Goal: Navigation & Orientation: Understand site structure

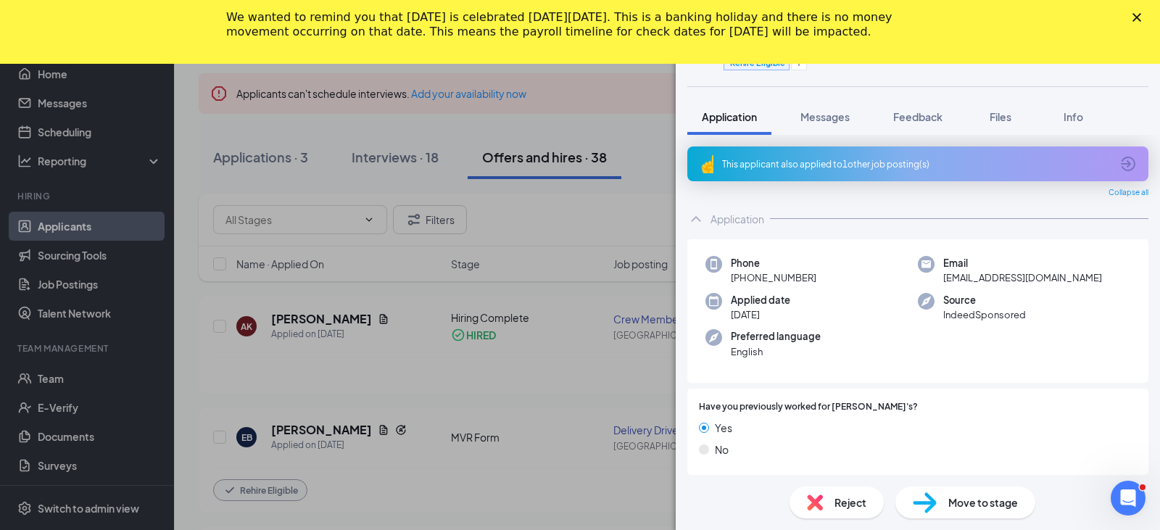
scroll to position [1071, 0]
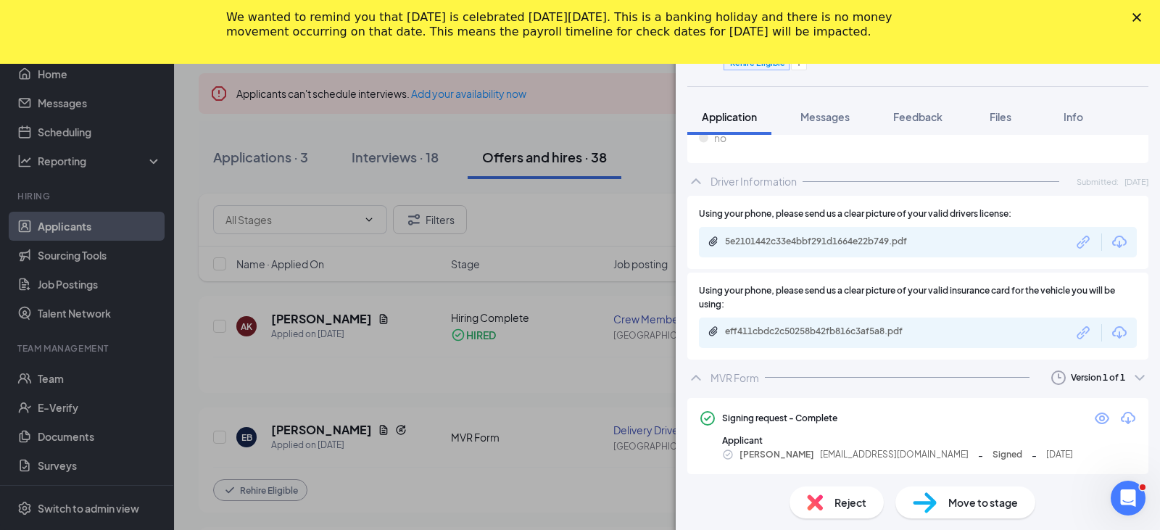
click at [1134, 20] on polygon "Close" at bounding box center [1136, 17] width 9 height 9
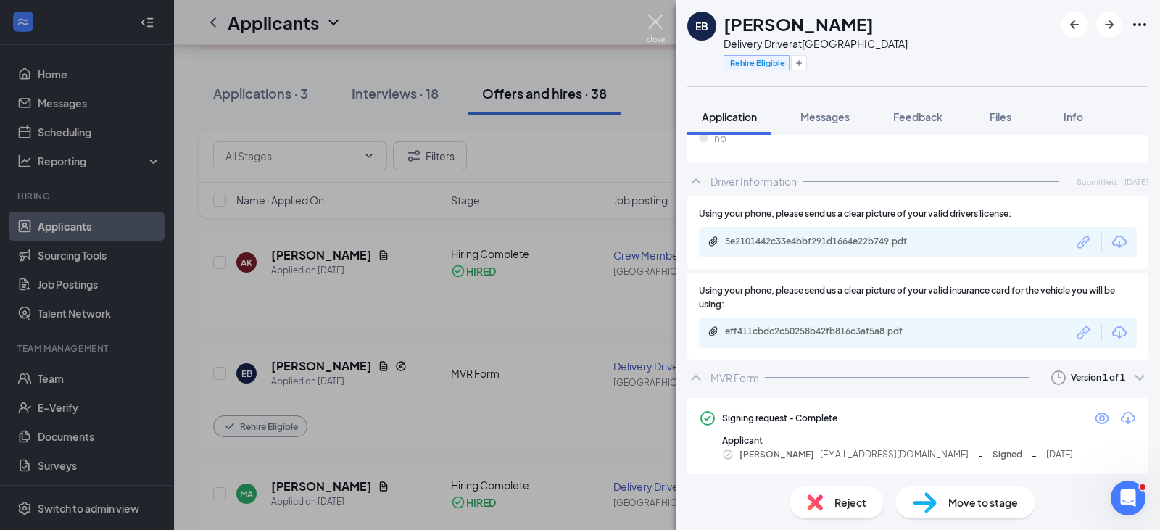
click at [656, 24] on img at bounding box center [655, 28] width 18 height 28
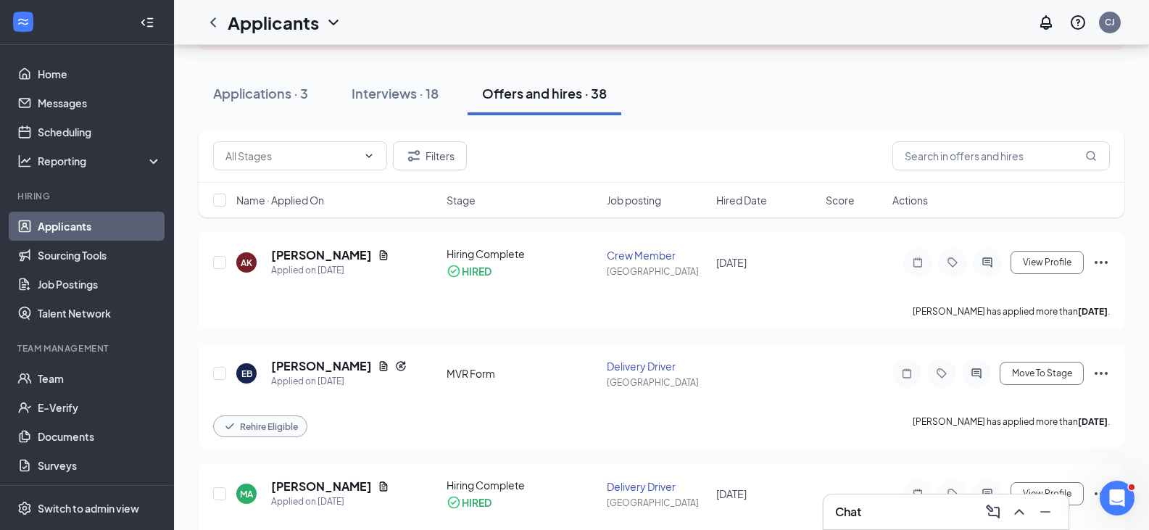
drag, startPoint x: 176, startPoint y: 157, endPoint x: 75, endPoint y: 225, distance: 122.2
click at [75, 225] on link "Applicants" at bounding box center [100, 226] width 124 height 29
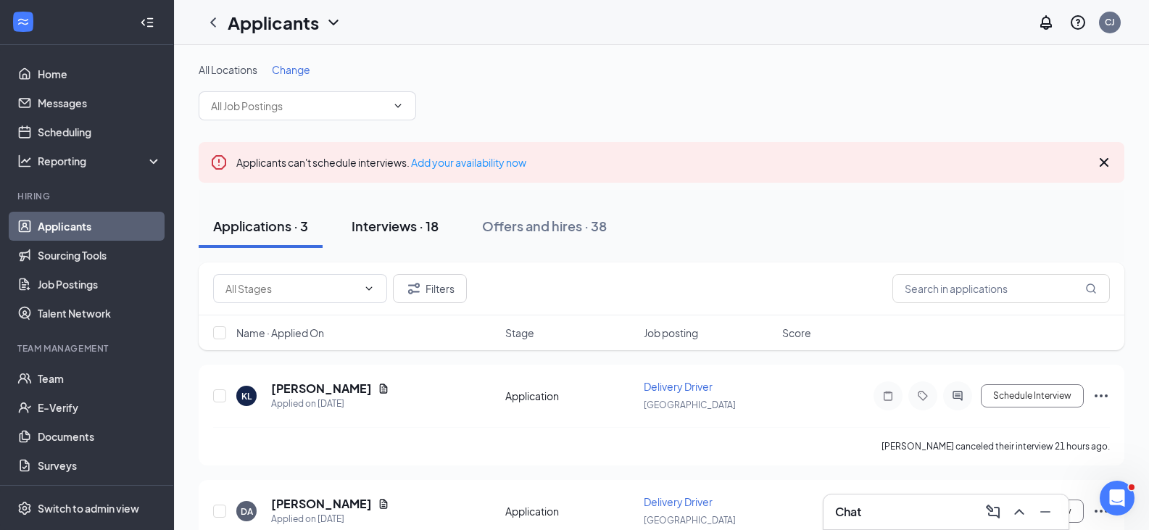
drag, startPoint x: 401, startPoint y: 225, endPoint x: 373, endPoint y: 230, distance: 28.7
click at [373, 230] on div "Interviews · 18" at bounding box center [395, 226] width 87 height 18
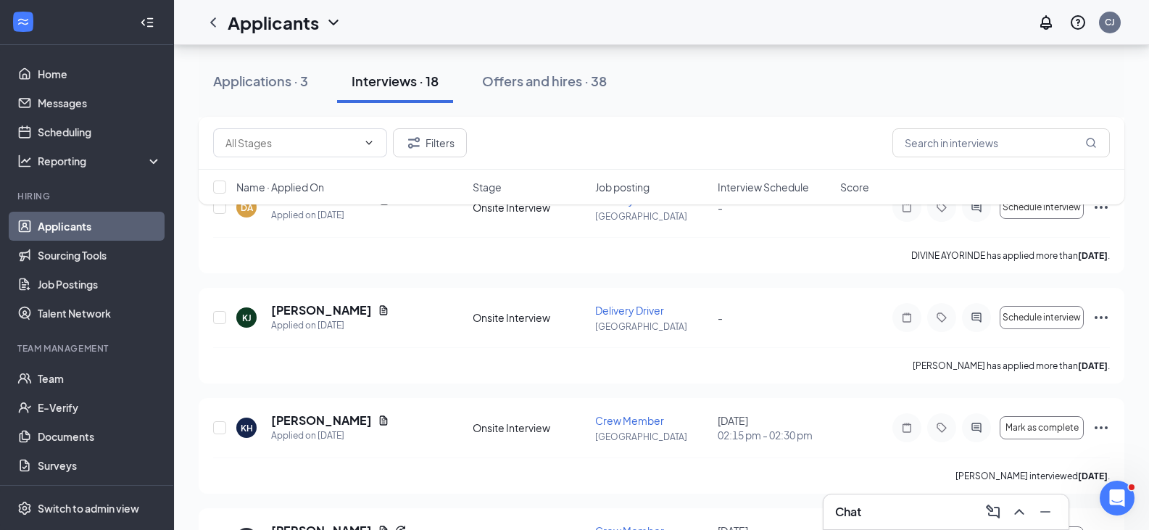
scroll to position [1752, 0]
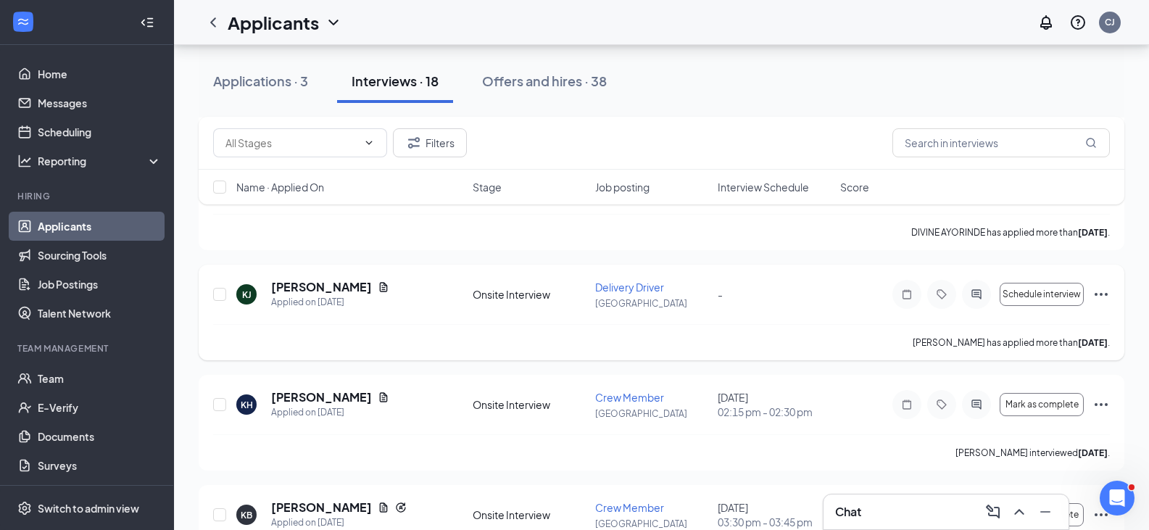
click at [216, 302] on div at bounding box center [220, 294] width 14 height 30
click at [220, 299] on input "checkbox" at bounding box center [219, 294] width 13 height 13
checkbox input "true"
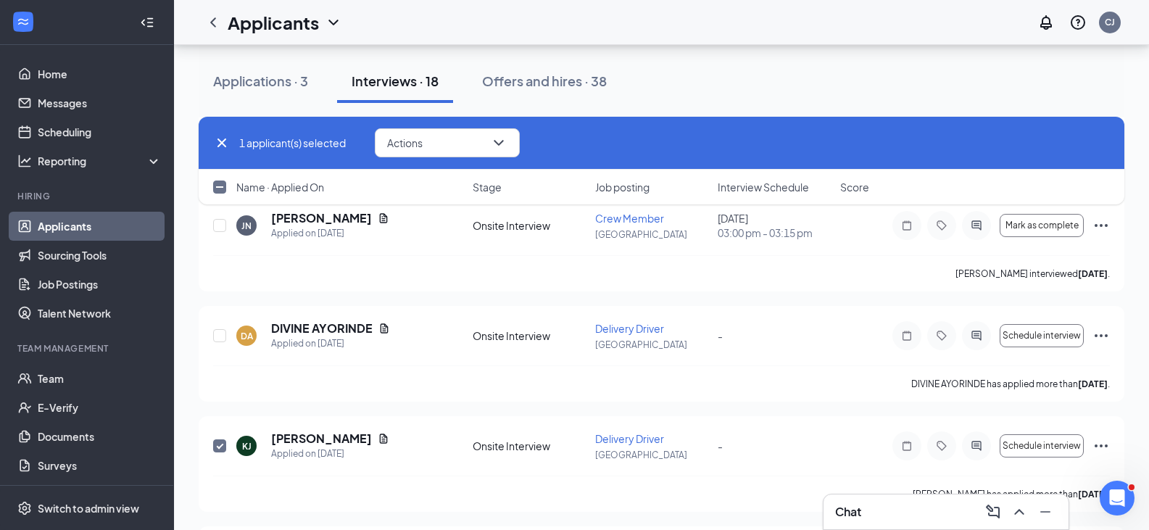
scroll to position [1597, 0]
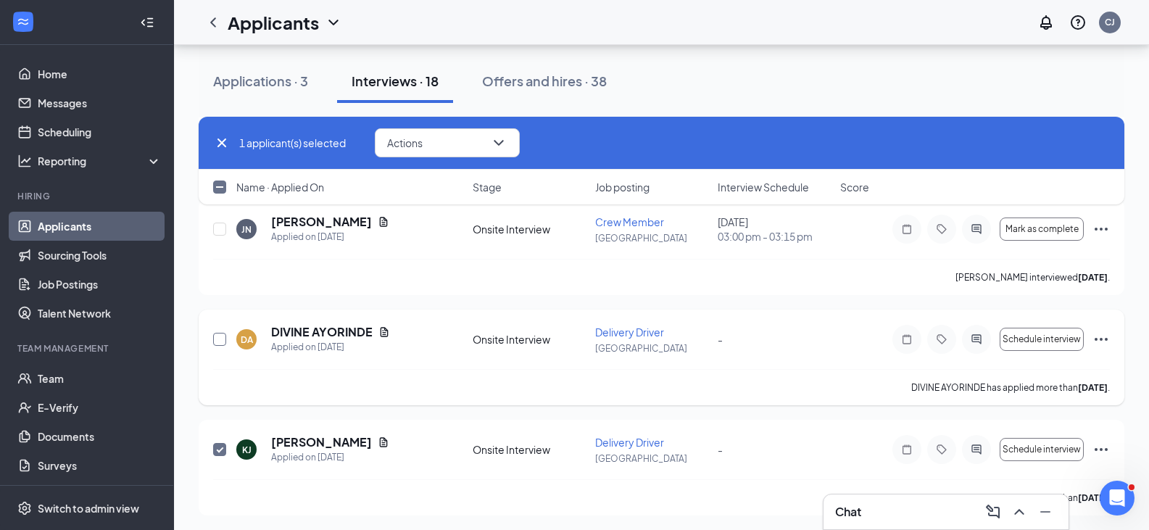
click at [220, 341] on input "checkbox" at bounding box center [219, 339] width 13 height 13
checkbox input "true"
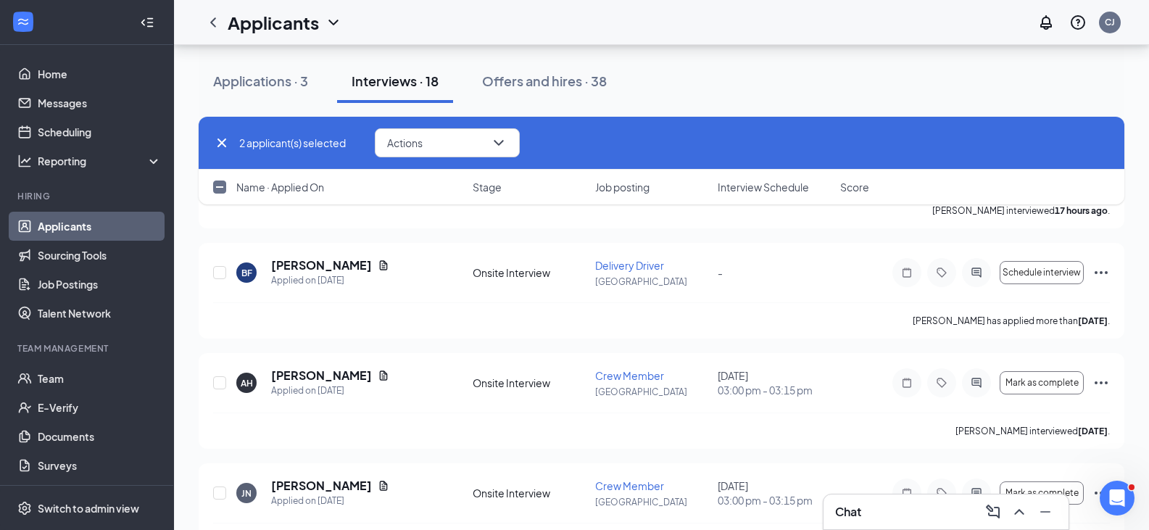
scroll to position [1330, 0]
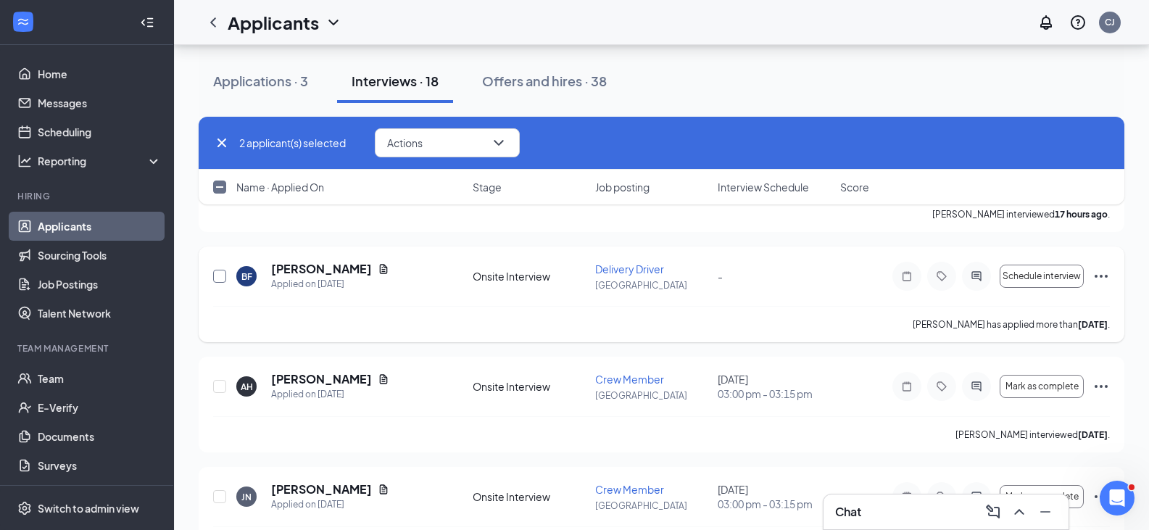
click at [218, 275] on input "checkbox" at bounding box center [219, 276] width 13 height 13
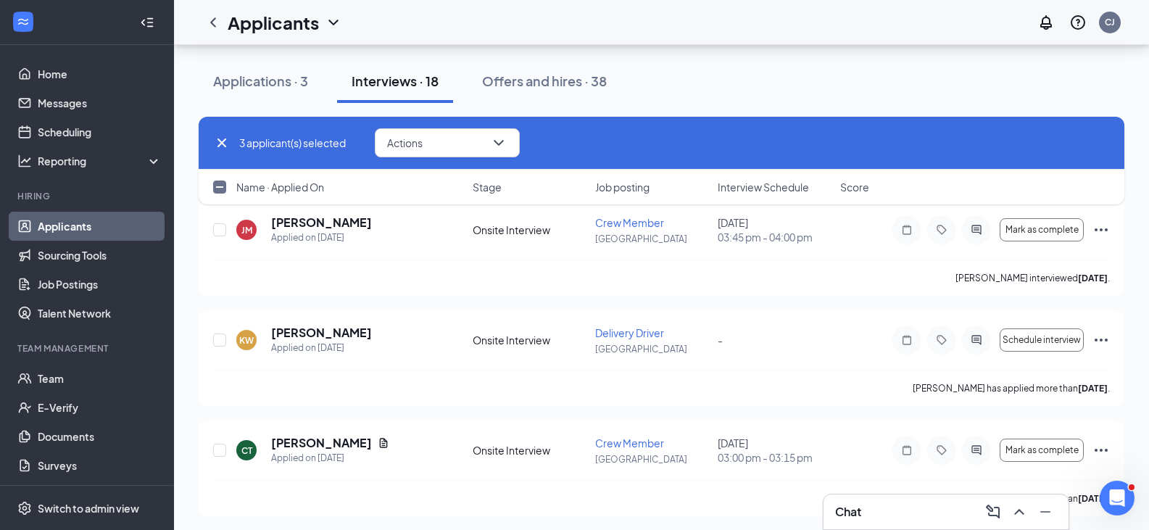
scroll to position [819, 0]
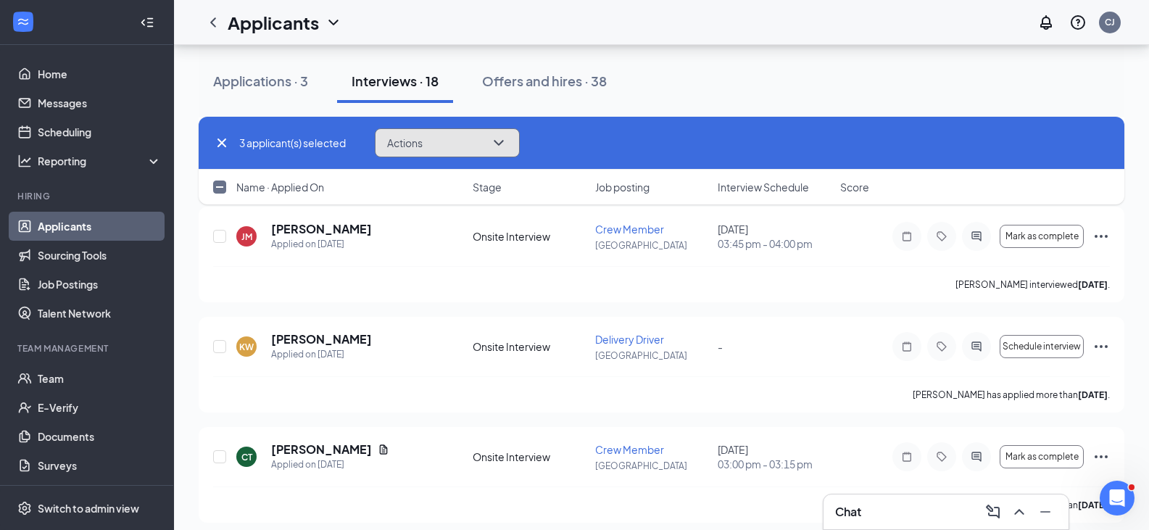
click at [457, 149] on button "Actions" at bounding box center [447, 142] width 145 height 29
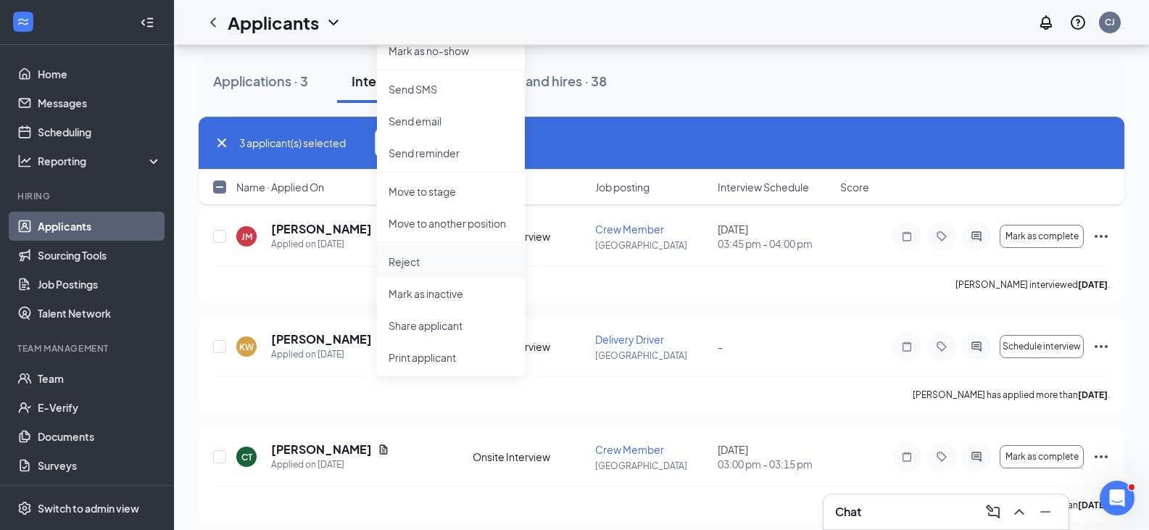
click at [402, 265] on p "Reject" at bounding box center [450, 261] width 125 height 14
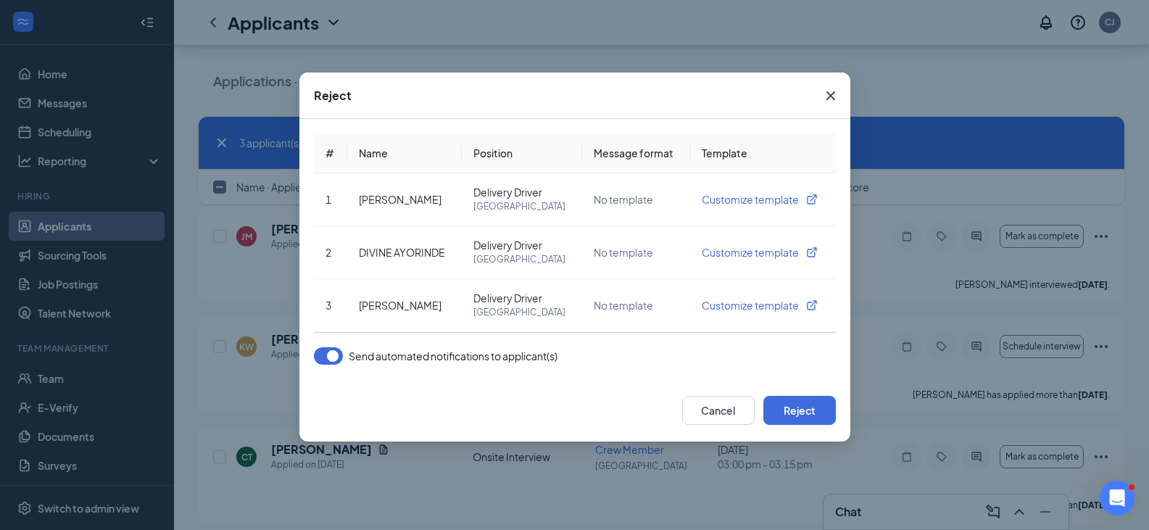
click at [317, 365] on div "# Name Position Message format Template 1 [PERSON_NAME] Delivery Driver Johnson…" at bounding box center [574, 249] width 551 height 260
click at [321, 364] on button "button" at bounding box center [328, 355] width 29 height 17
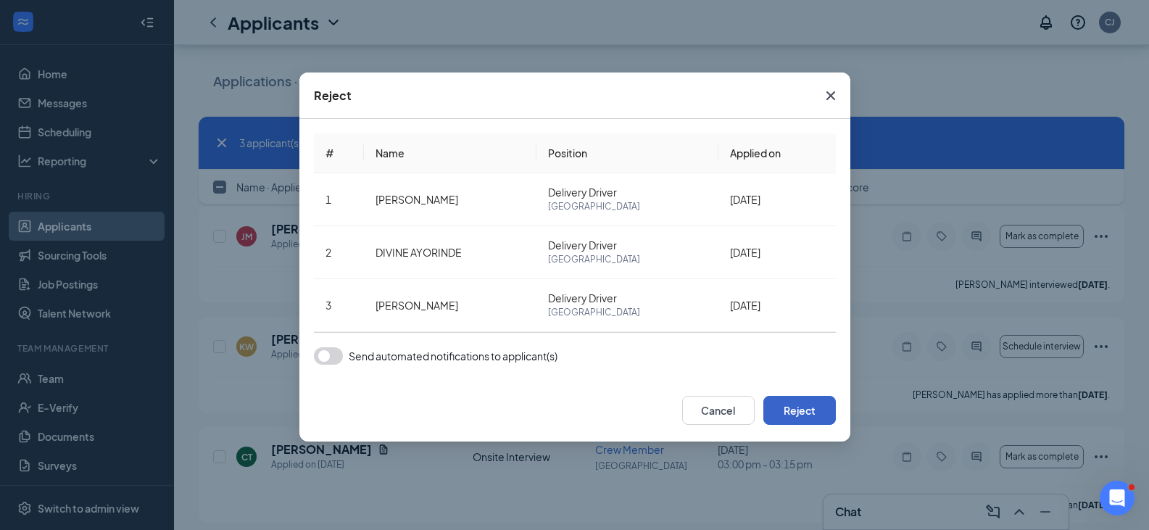
click at [783, 421] on button "Reject" at bounding box center [799, 410] width 72 height 29
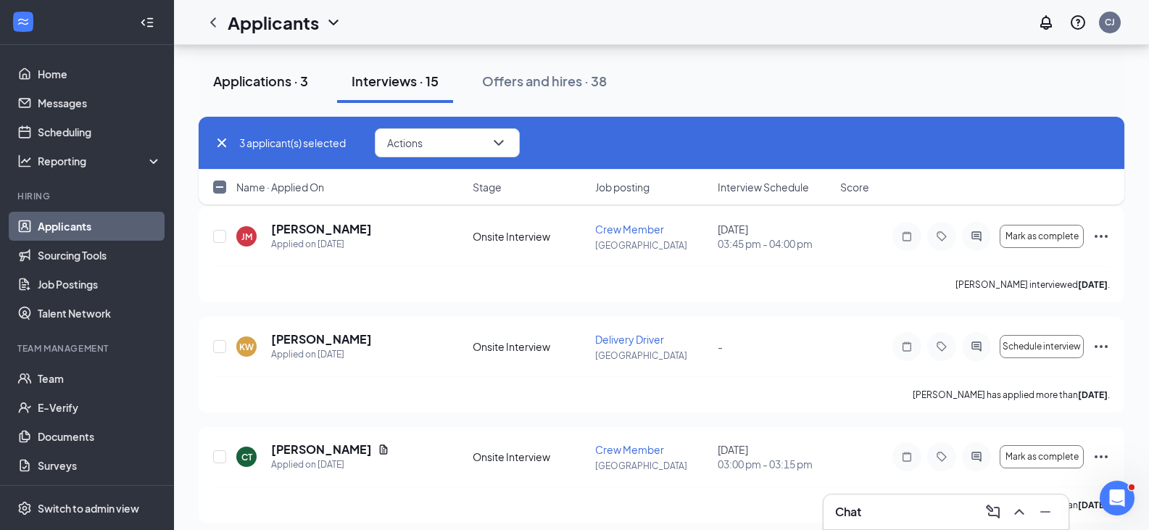
checkbox input "false"
click at [257, 83] on div "Applications · 3" at bounding box center [260, 81] width 95 height 18
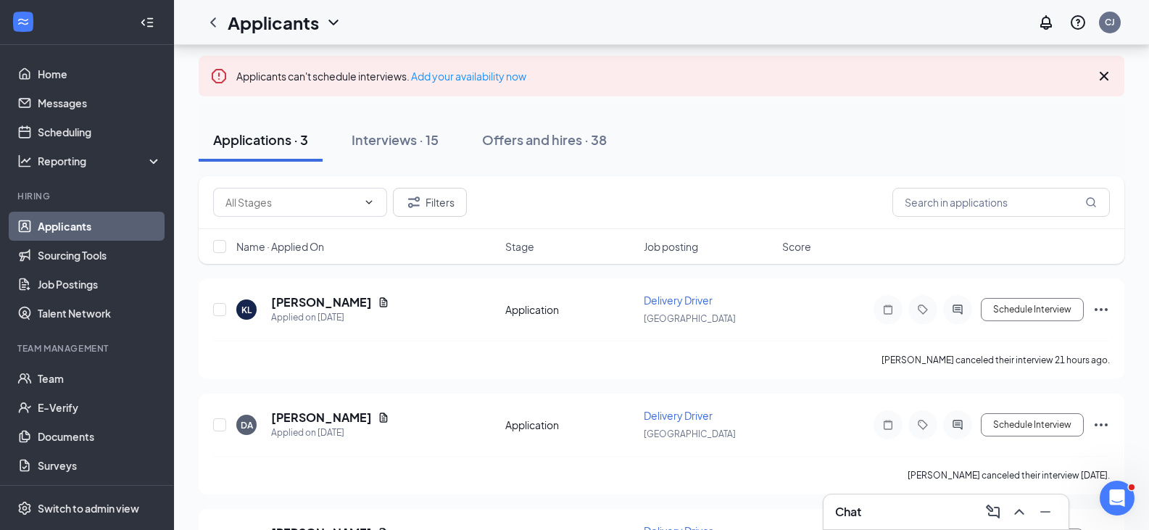
scroll to position [85, 0]
click at [217, 253] on input "checkbox" at bounding box center [219, 247] width 13 height 13
checkbox input "true"
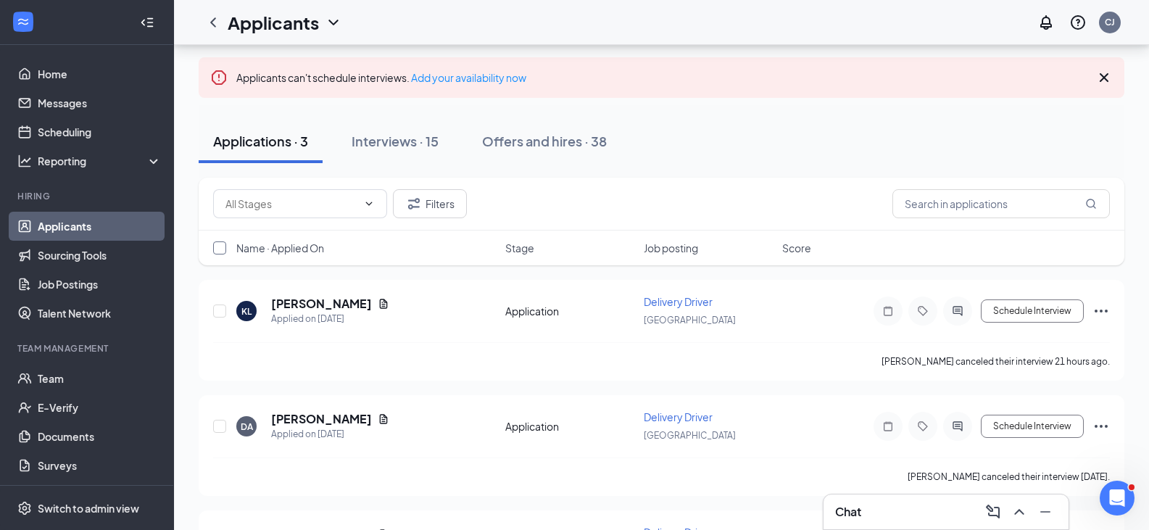
checkbox input "true"
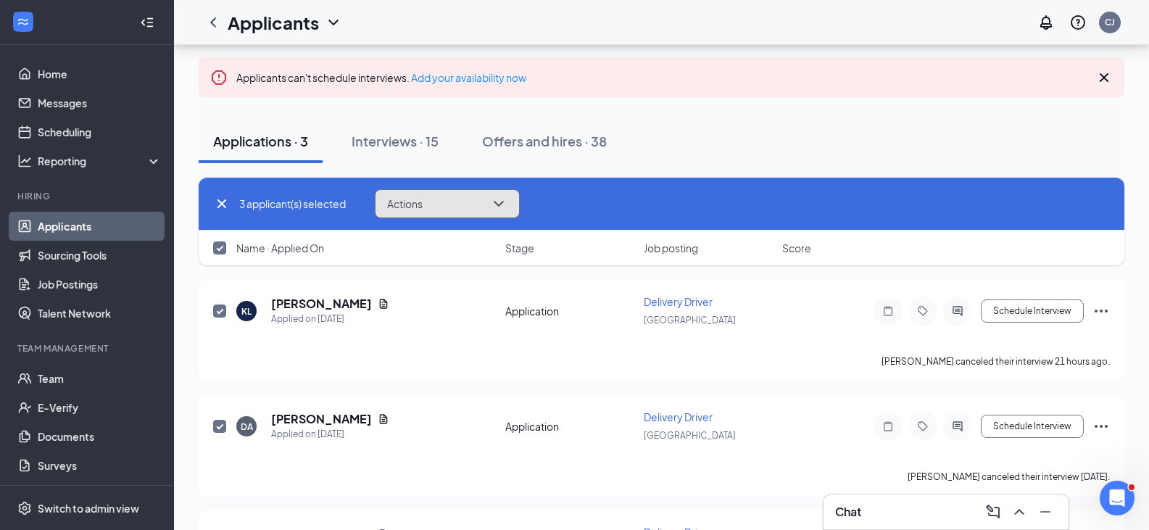
click at [436, 205] on button "Actions" at bounding box center [447, 203] width 145 height 29
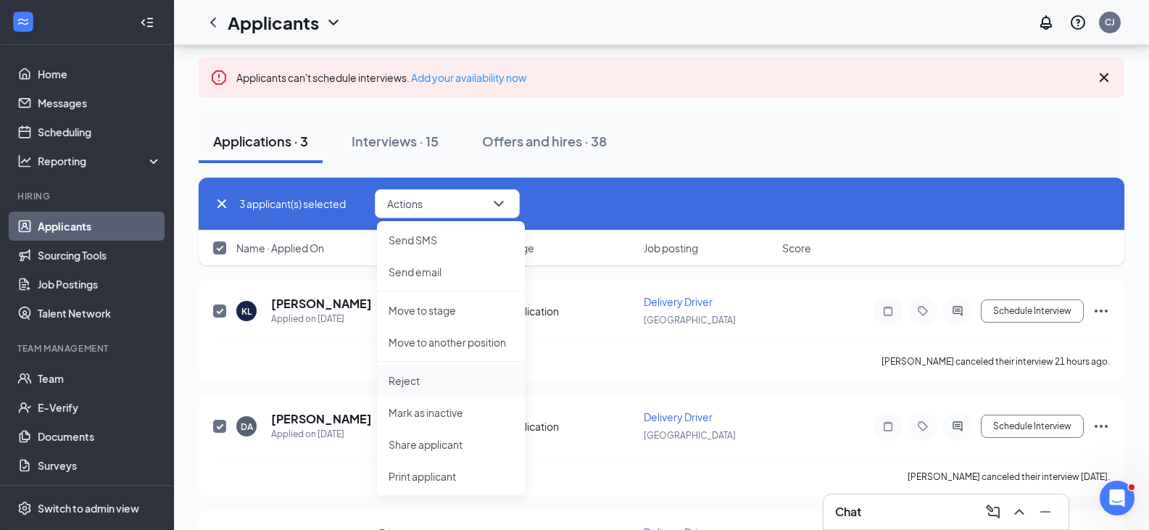
click at [407, 377] on p "Reject" at bounding box center [450, 380] width 125 height 14
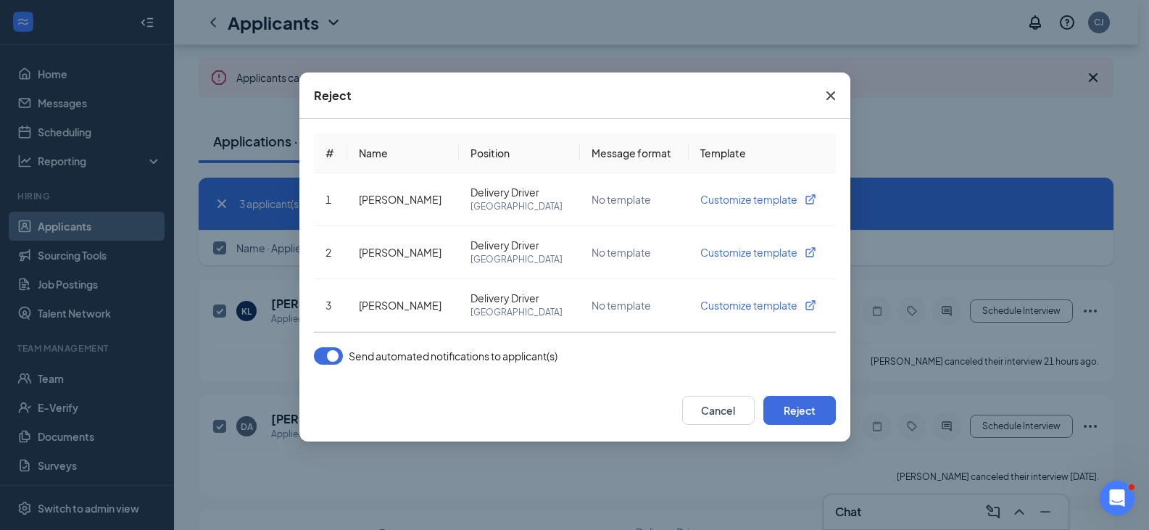
click at [336, 357] on button "button" at bounding box center [328, 355] width 29 height 17
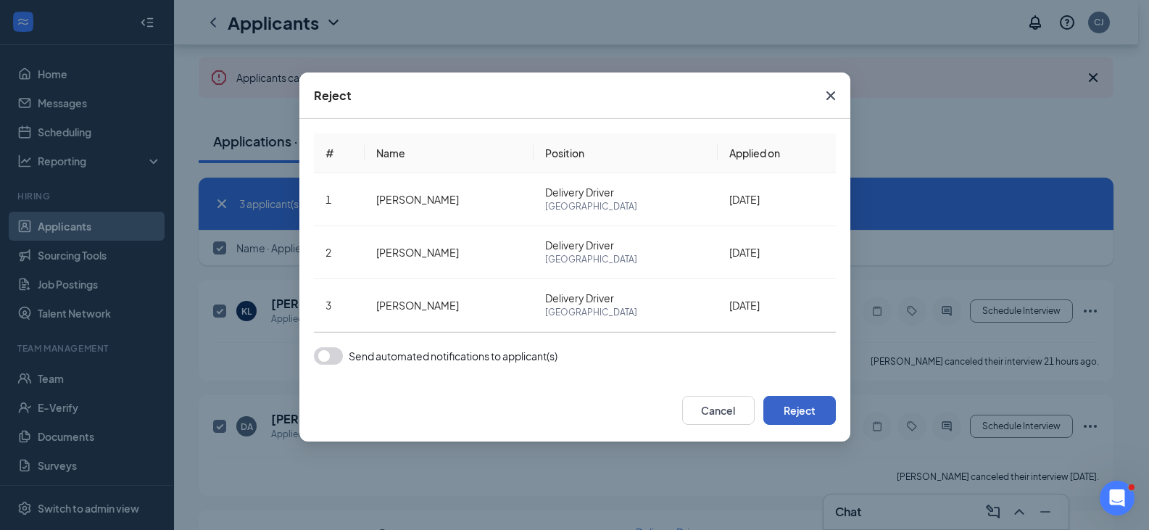
click at [800, 406] on button "Reject" at bounding box center [799, 410] width 72 height 29
click at [800, 406] on button "button" at bounding box center [799, 410] width 72 height 29
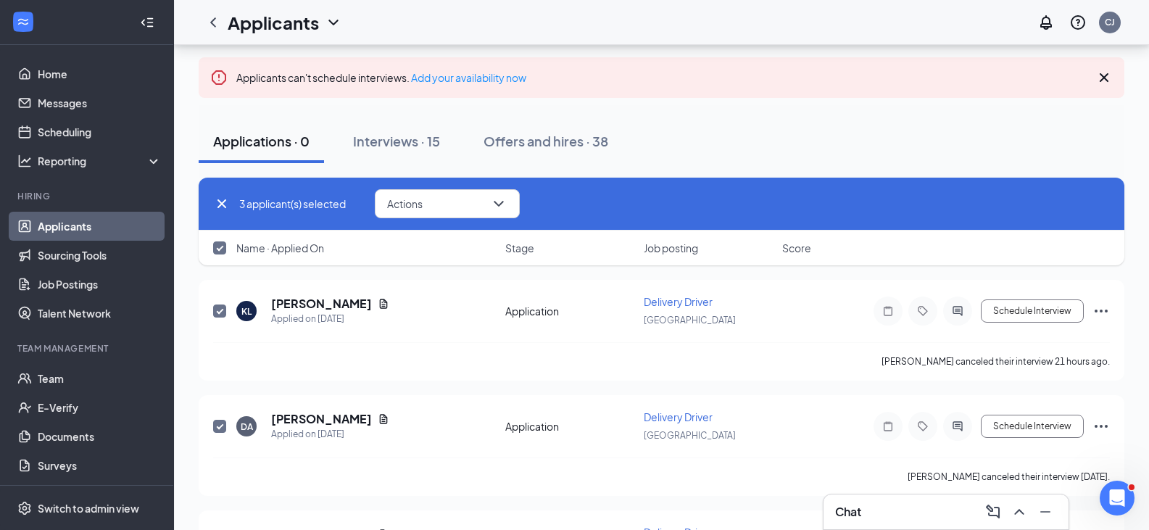
checkbox input "false"
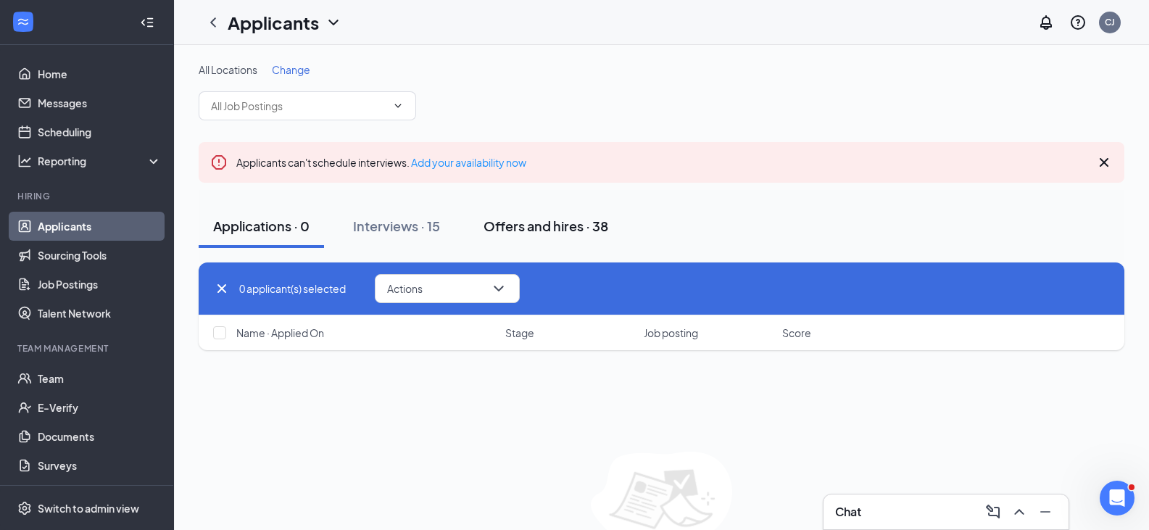
click at [547, 228] on div "Offers and hires · 38" at bounding box center [545, 226] width 125 height 18
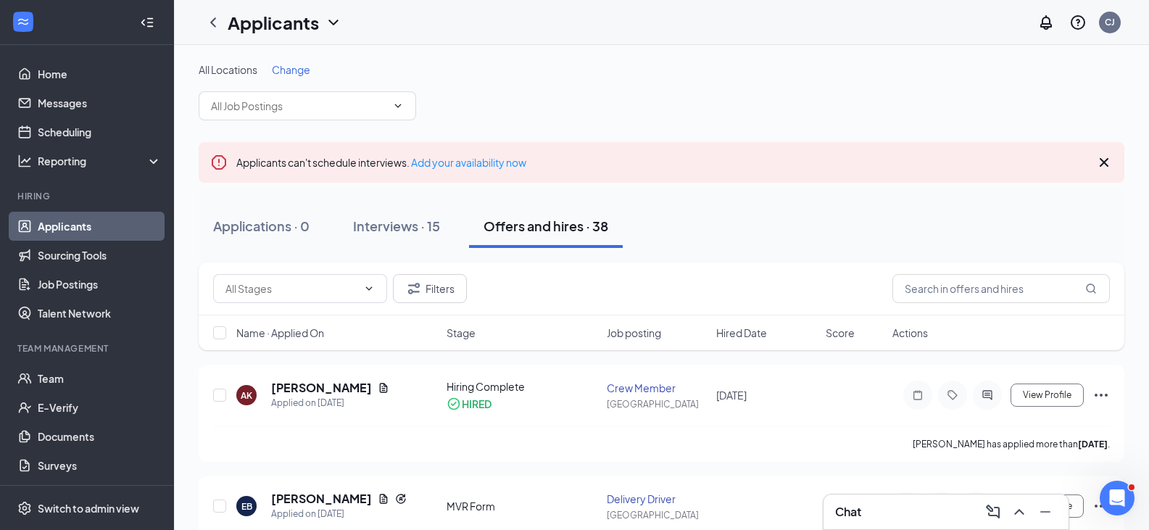
click at [61, 225] on link "Applicants" at bounding box center [100, 226] width 124 height 29
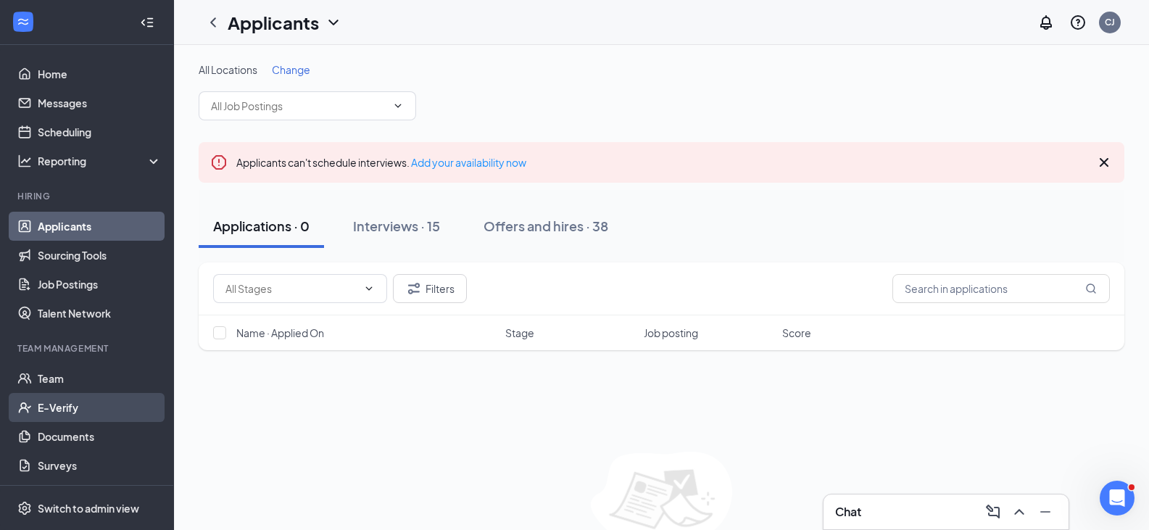
click at [67, 405] on link "E-Verify" at bounding box center [100, 407] width 124 height 29
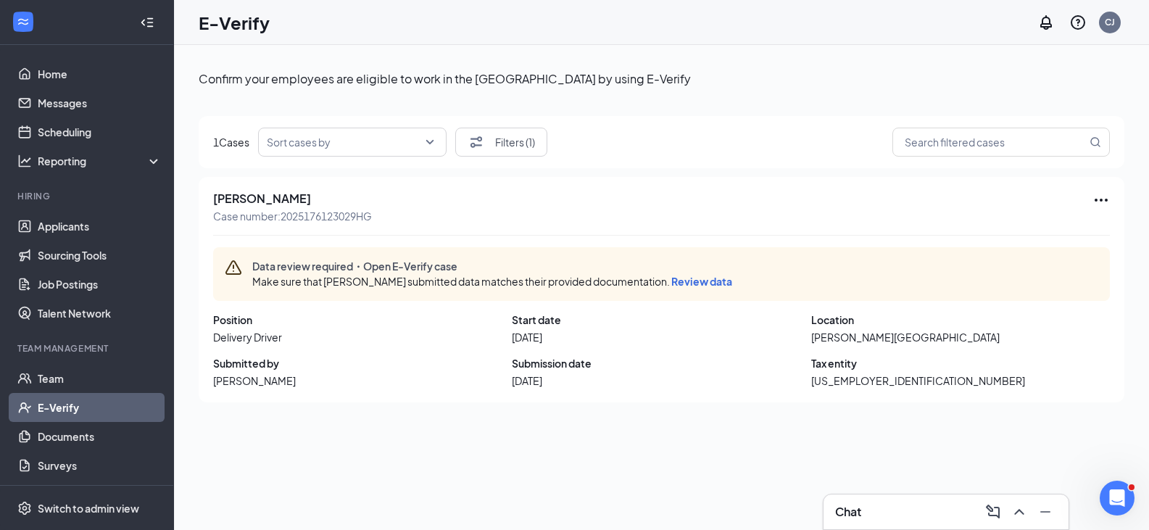
click at [67, 405] on link "E-Verify" at bounding box center [100, 407] width 124 height 29
click at [1106, 200] on icon "Ellipses" at bounding box center [1100, 200] width 13 height 3
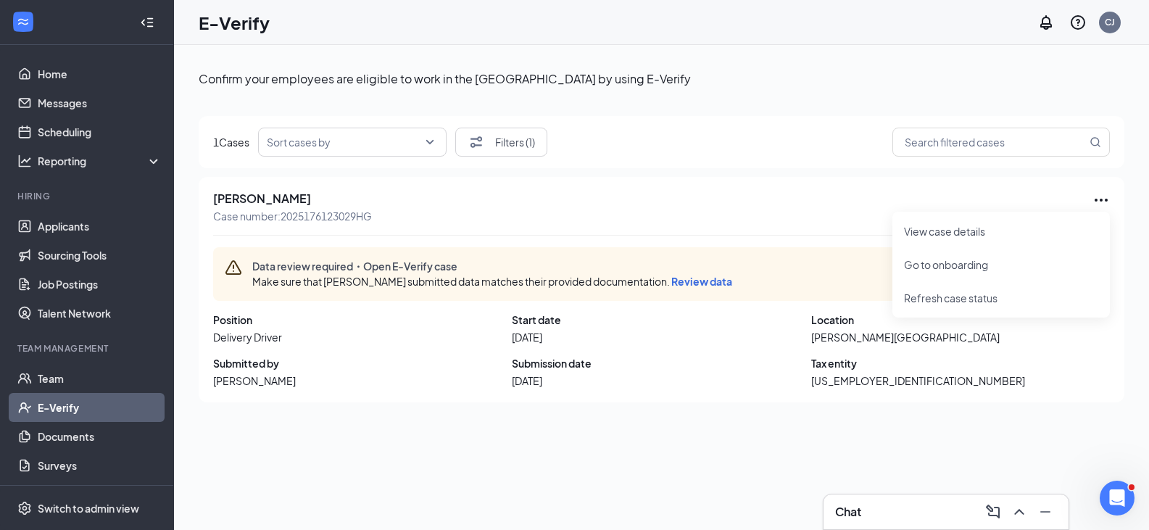
click at [697, 215] on div "[PERSON_NAME] Case number: 2025176123029HG" at bounding box center [661, 207] width 897 height 32
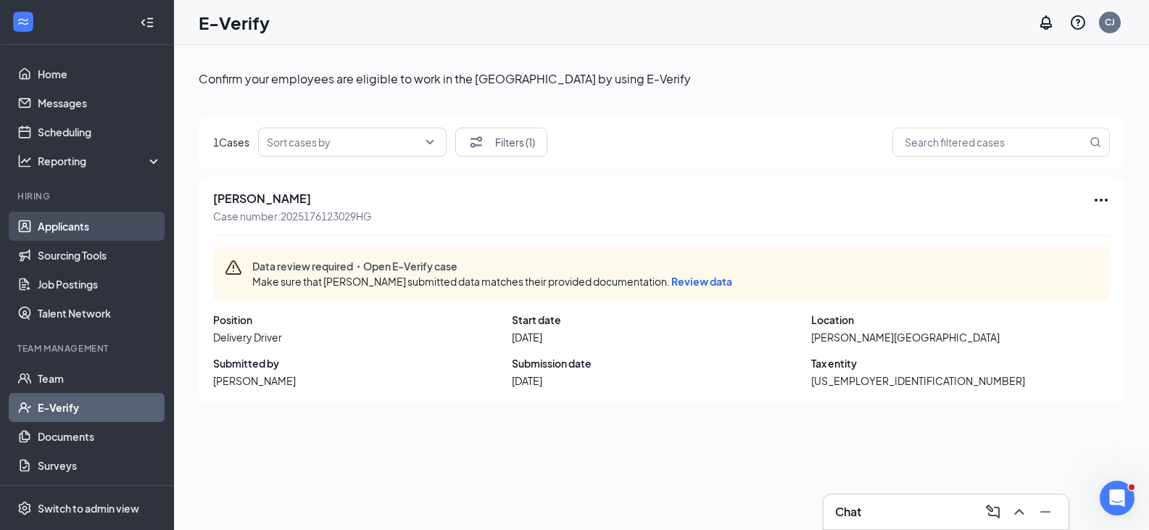
click at [72, 223] on link "Applicants" at bounding box center [100, 226] width 124 height 29
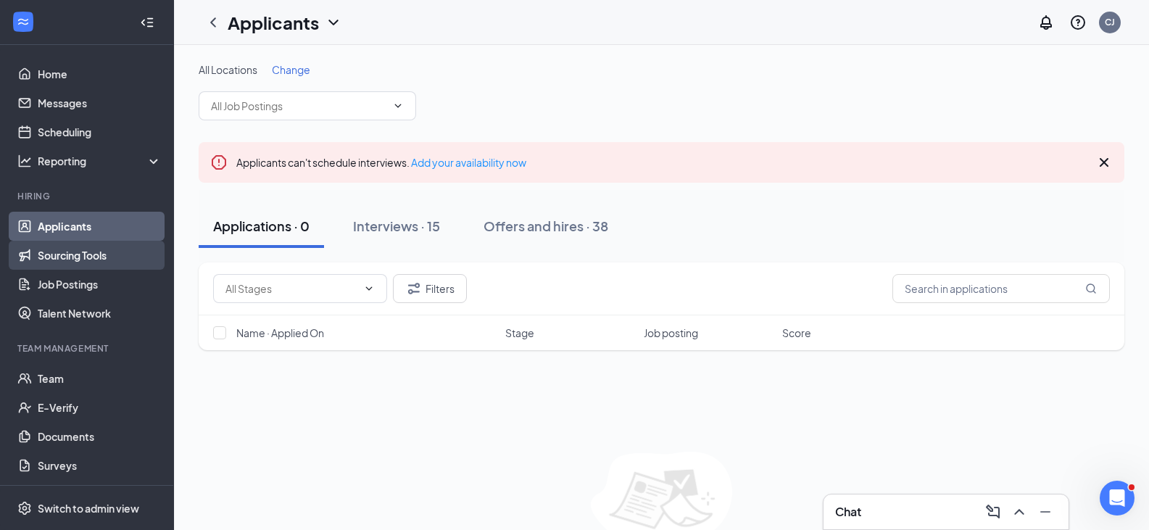
click at [70, 257] on link "Sourcing Tools" at bounding box center [100, 255] width 124 height 29
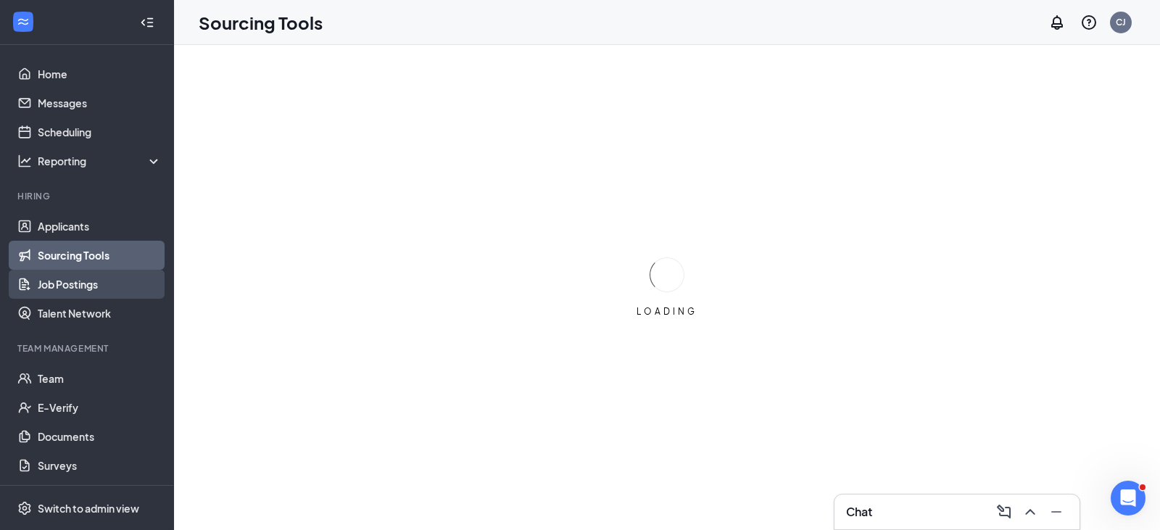
click at [66, 288] on link "Job Postings" at bounding box center [100, 284] width 124 height 29
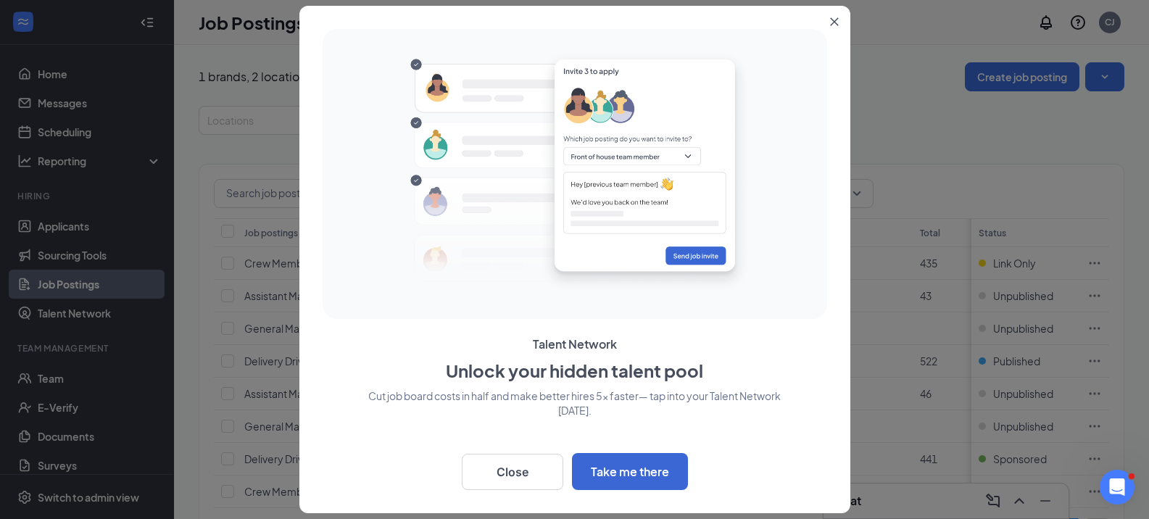
click at [832, 20] on icon "Close" at bounding box center [834, 22] width 8 height 8
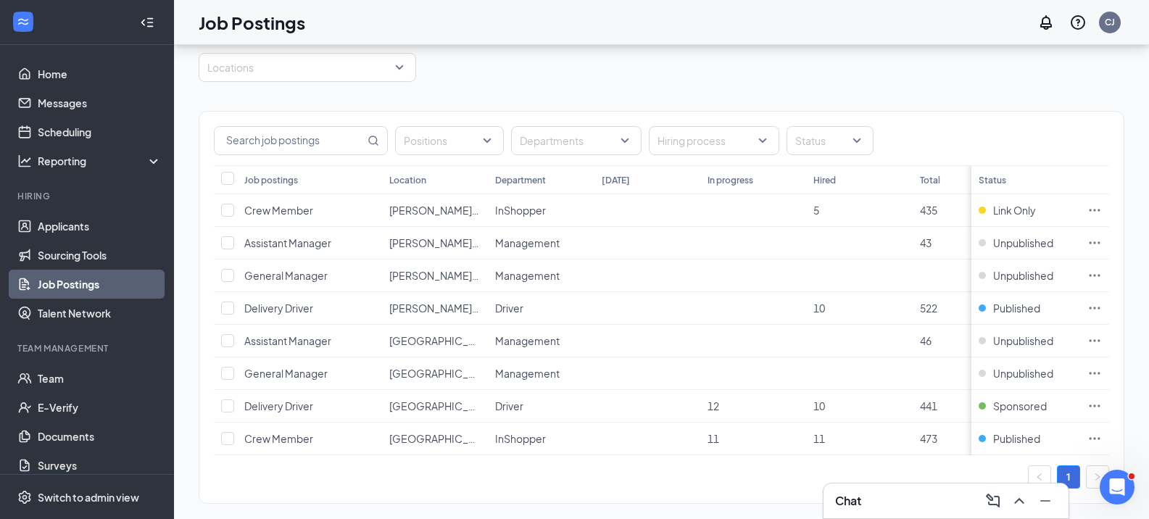
scroll to position [52, 0]
click at [78, 313] on link "Talent Network" at bounding box center [100, 313] width 124 height 29
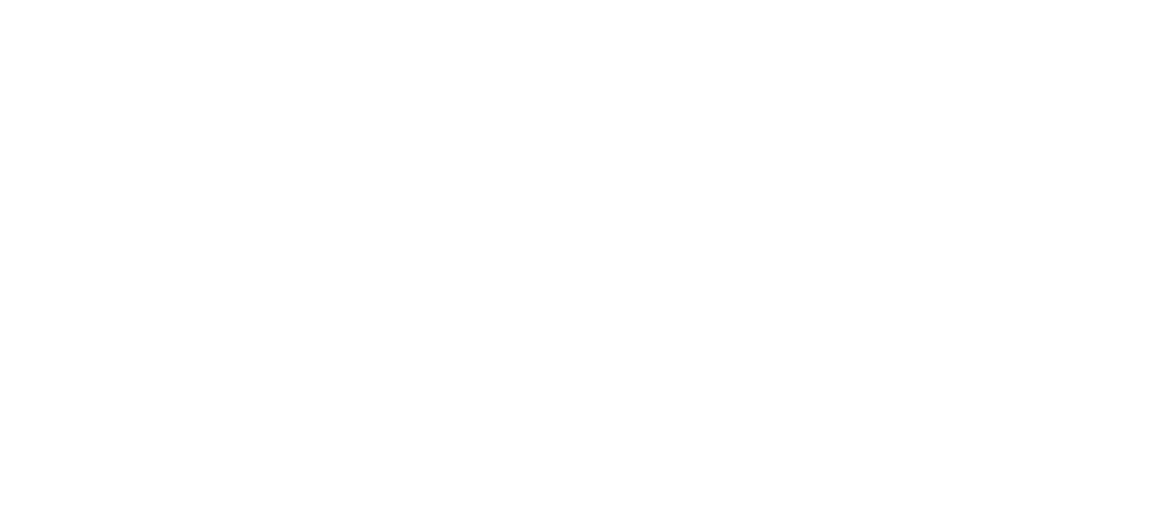
click at [51, 70] on body at bounding box center [580, 265] width 1160 height 530
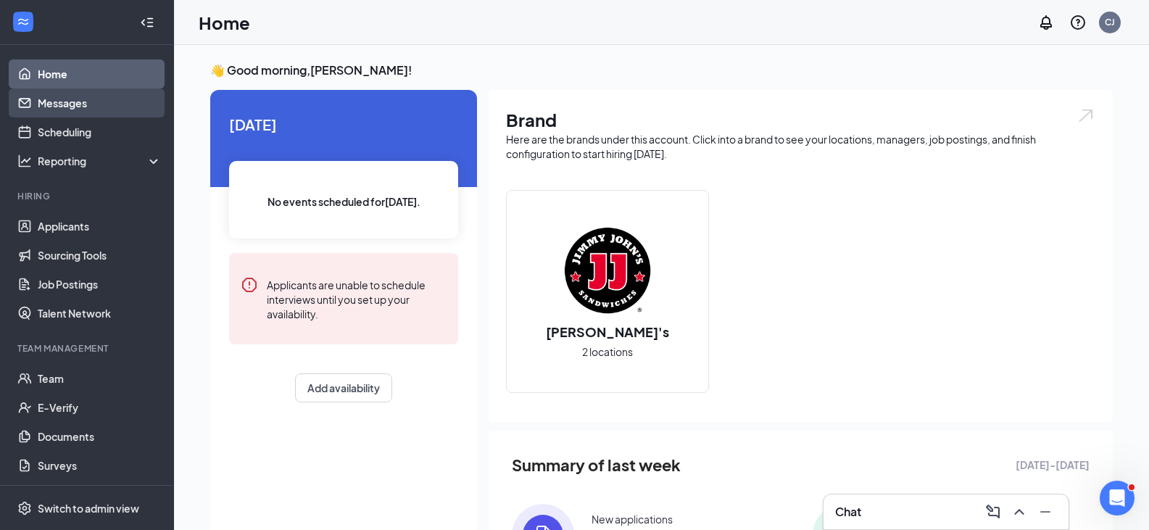
click at [74, 111] on link "Messages" at bounding box center [100, 102] width 124 height 29
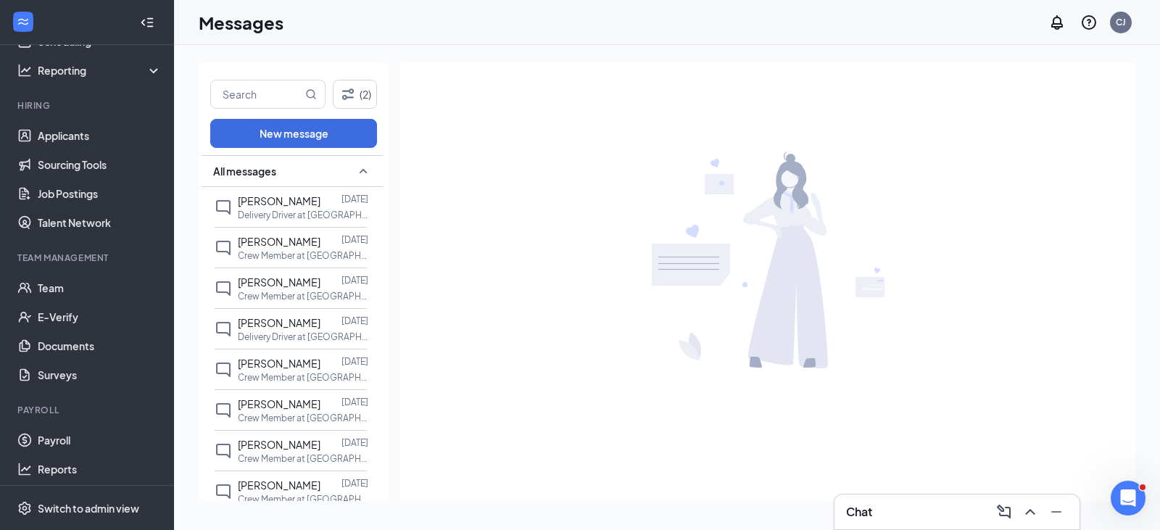
scroll to position [95, 0]
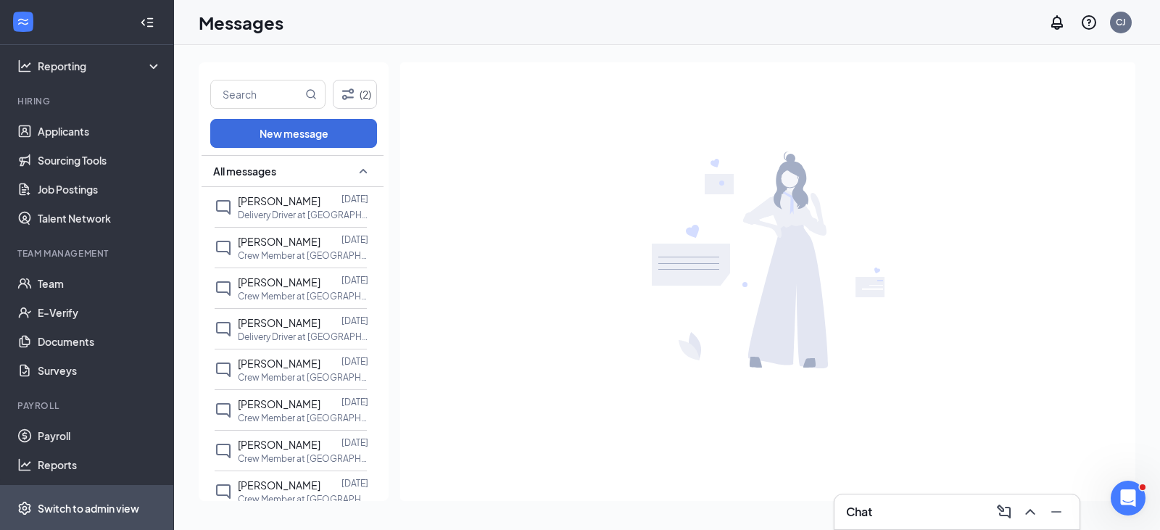
click at [77, 512] on div "Switch to admin view" at bounding box center [88, 508] width 101 height 14
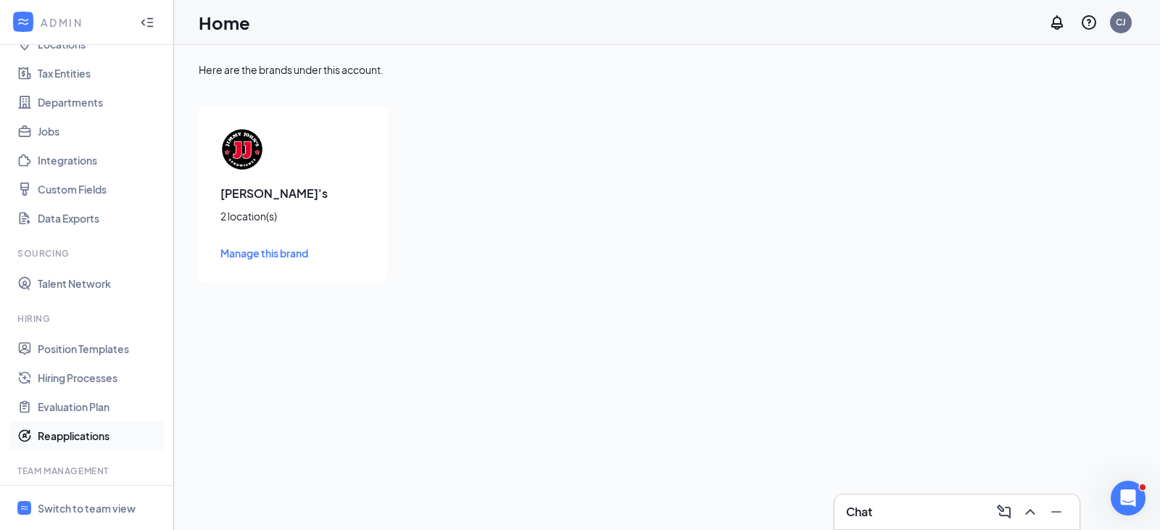
click at [52, 436] on link "Reapplications" at bounding box center [100, 435] width 124 height 29
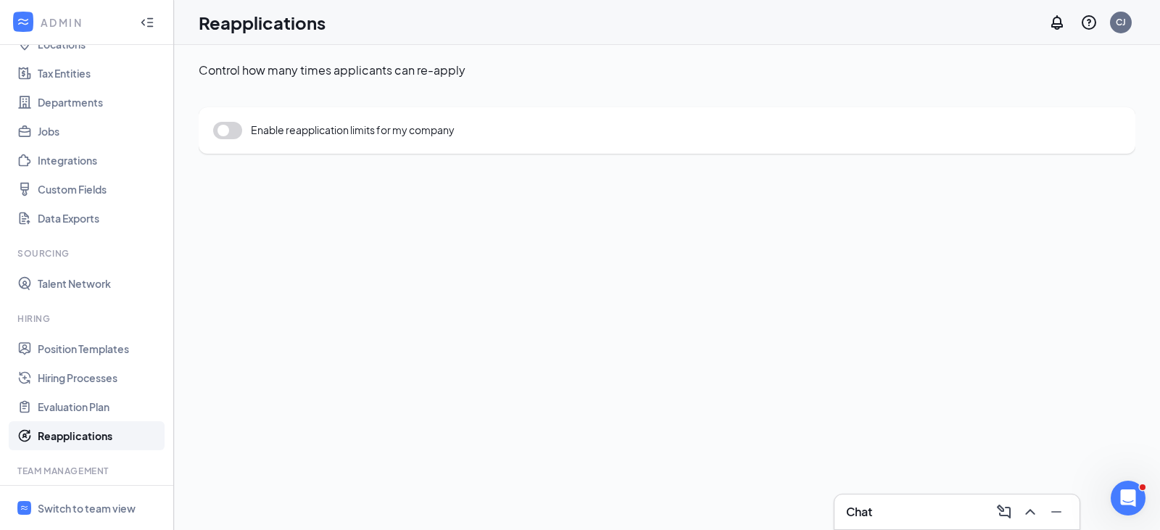
click at [236, 131] on button "button" at bounding box center [227, 130] width 29 height 17
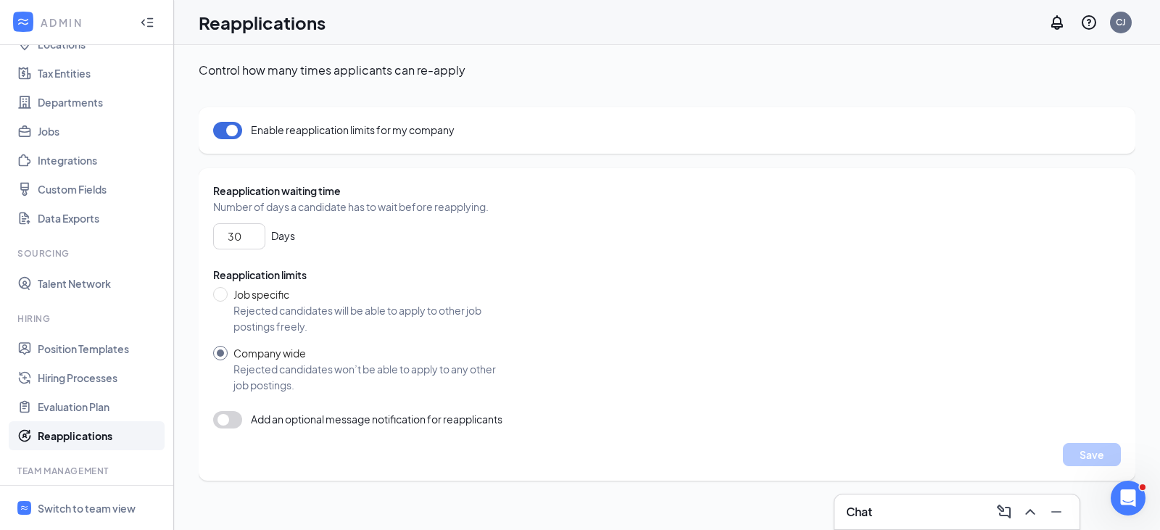
click at [236, 131] on button "button" at bounding box center [227, 130] width 29 height 17
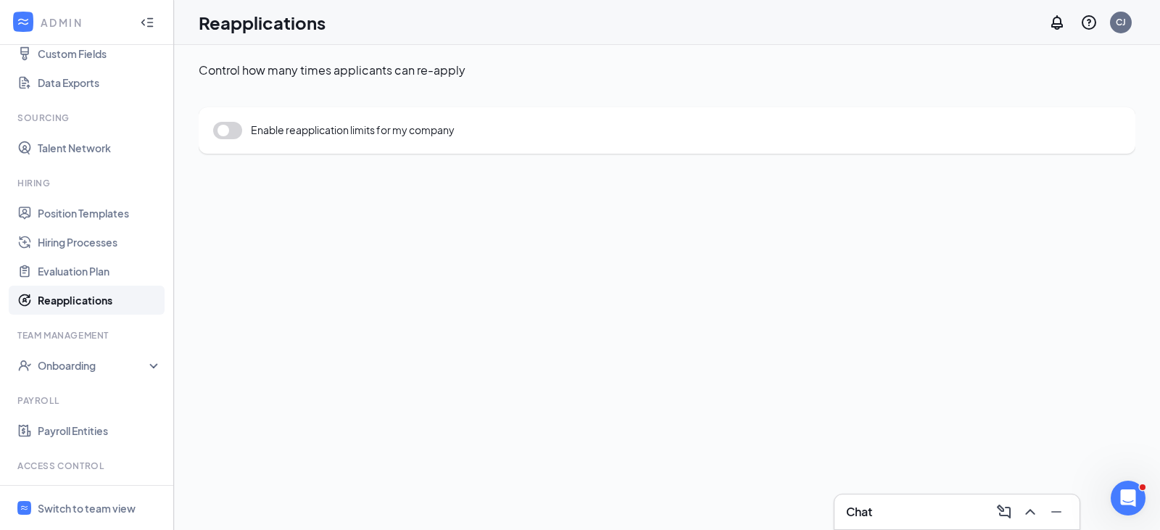
scroll to position [230, 0]
click at [138, 365] on div "Onboarding" at bounding box center [94, 366] width 112 height 14
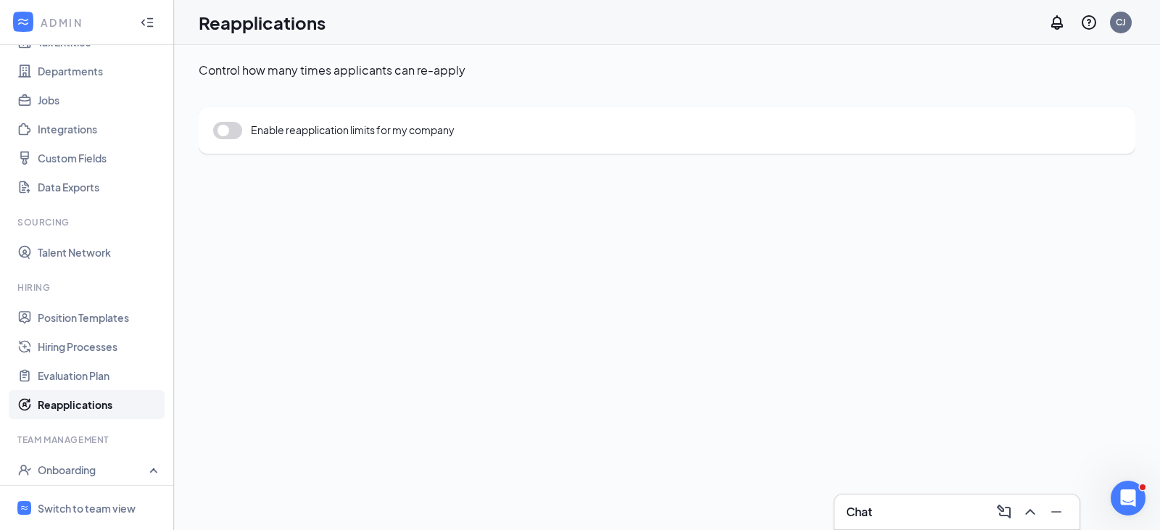
scroll to position [128, 0]
click at [109, 320] on link "Position Templates" at bounding box center [100, 316] width 124 height 29
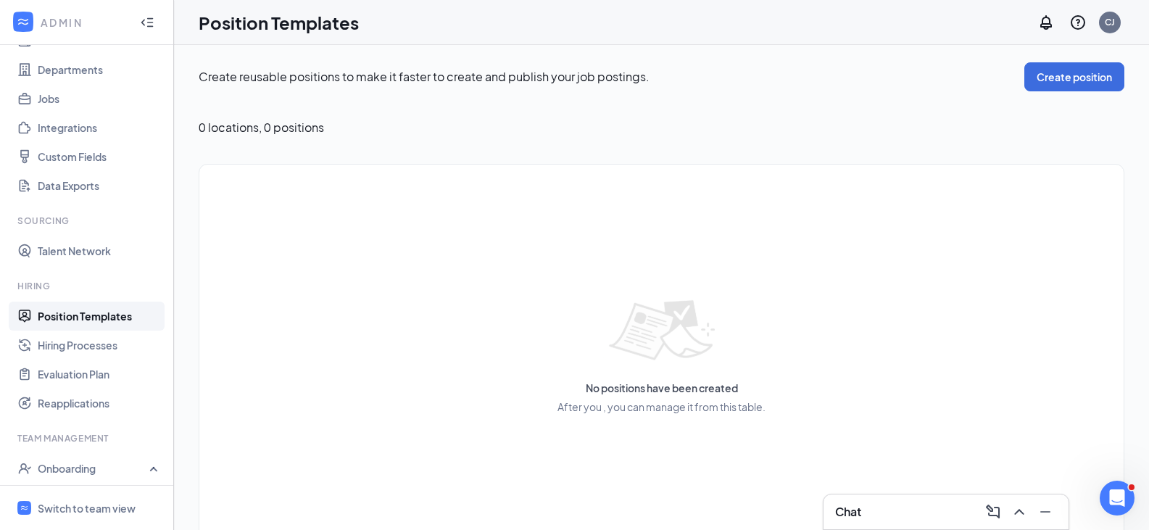
click at [109, 320] on link "Position Templates" at bounding box center [100, 316] width 124 height 29
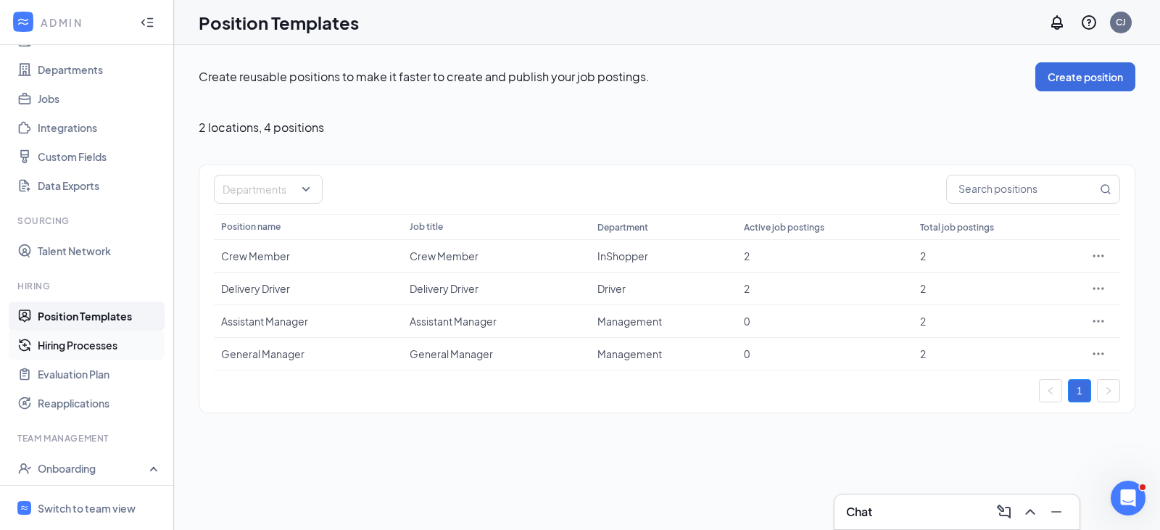
click at [86, 347] on link "Hiring Processes" at bounding box center [100, 344] width 124 height 29
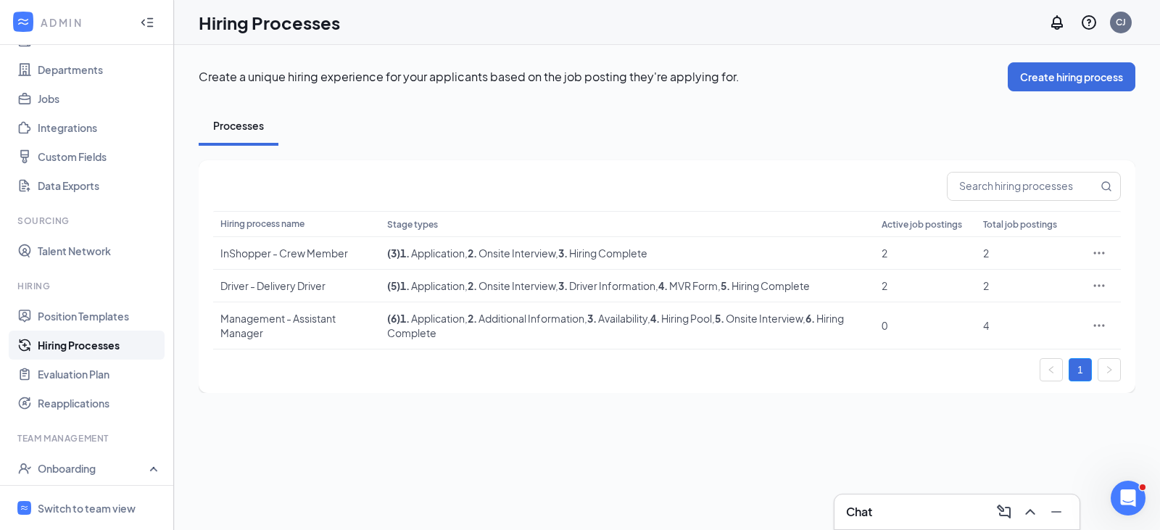
click at [86, 347] on link "Hiring Processes" at bounding box center [100, 344] width 124 height 29
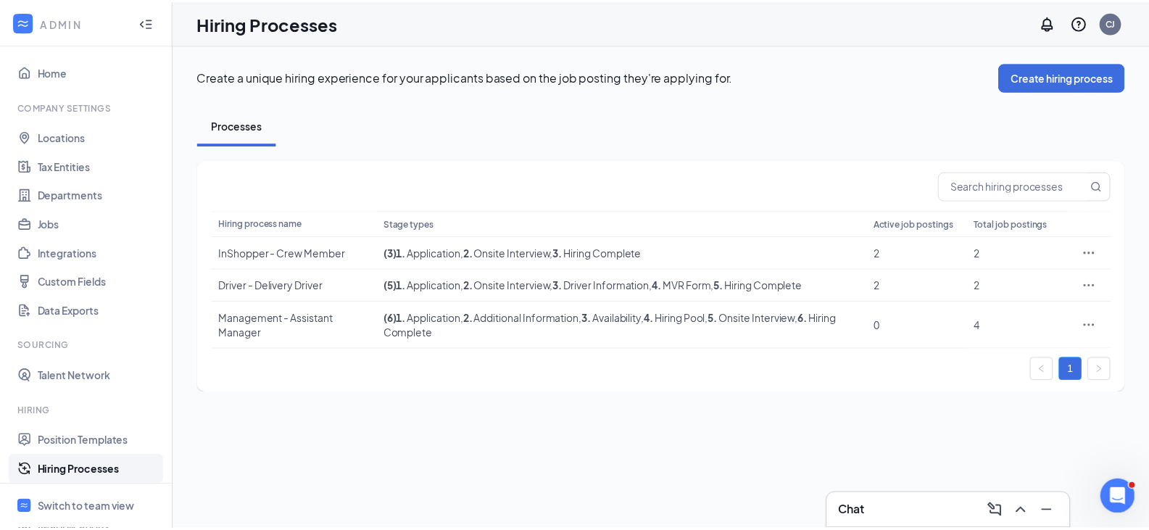
scroll to position [1, 0]
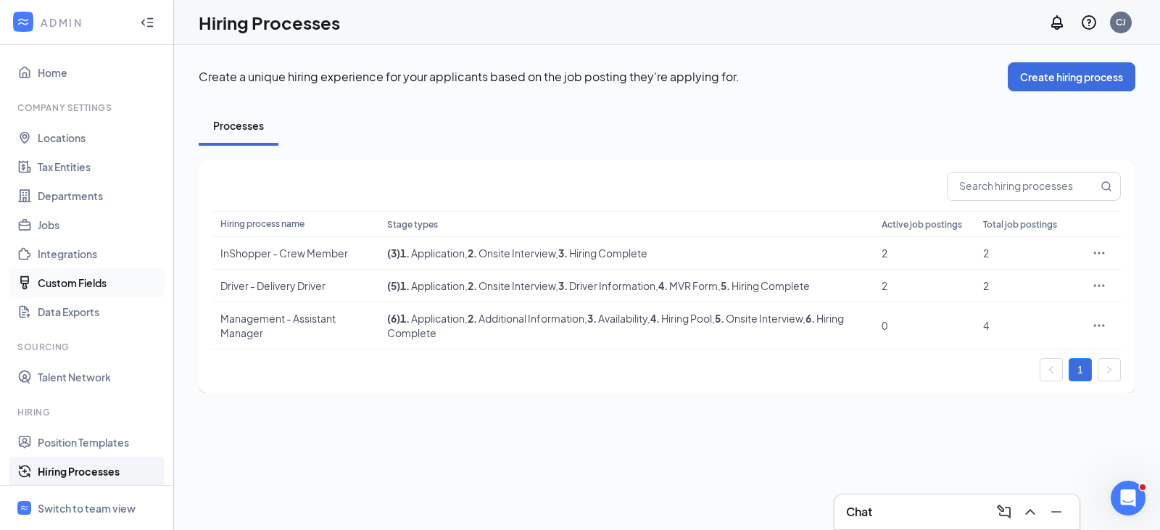
click at [84, 283] on link "Custom Fields" at bounding box center [100, 282] width 124 height 29
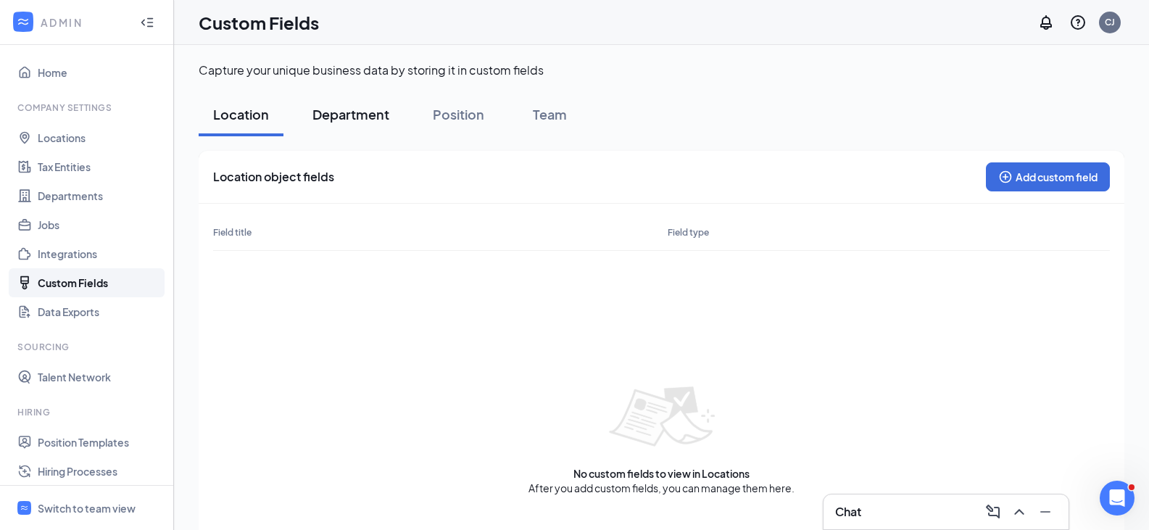
click at [341, 116] on div "Department" at bounding box center [350, 114] width 77 height 18
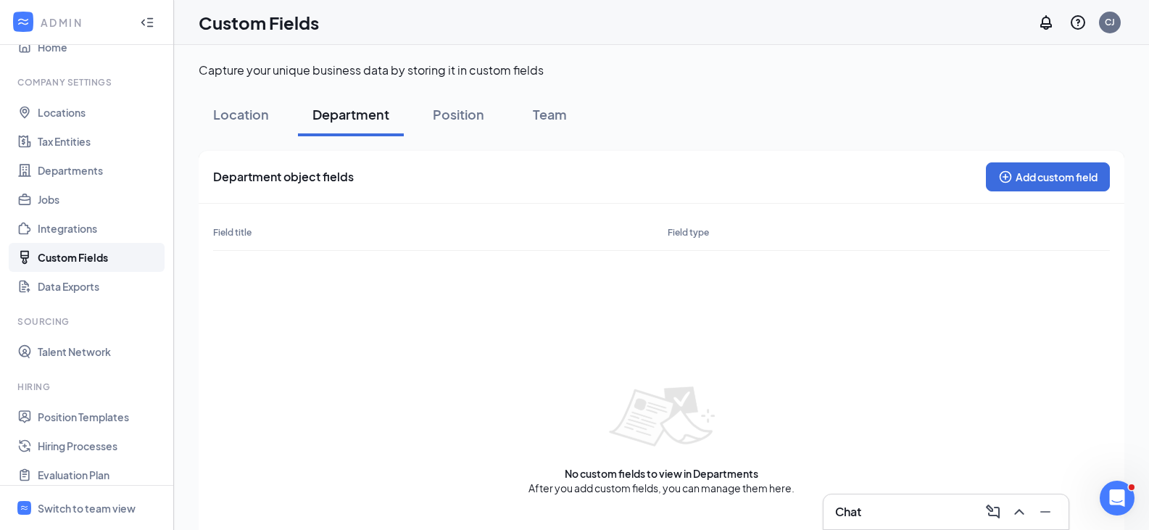
scroll to position [28, 0]
click at [49, 196] on link "Jobs" at bounding box center [100, 198] width 124 height 29
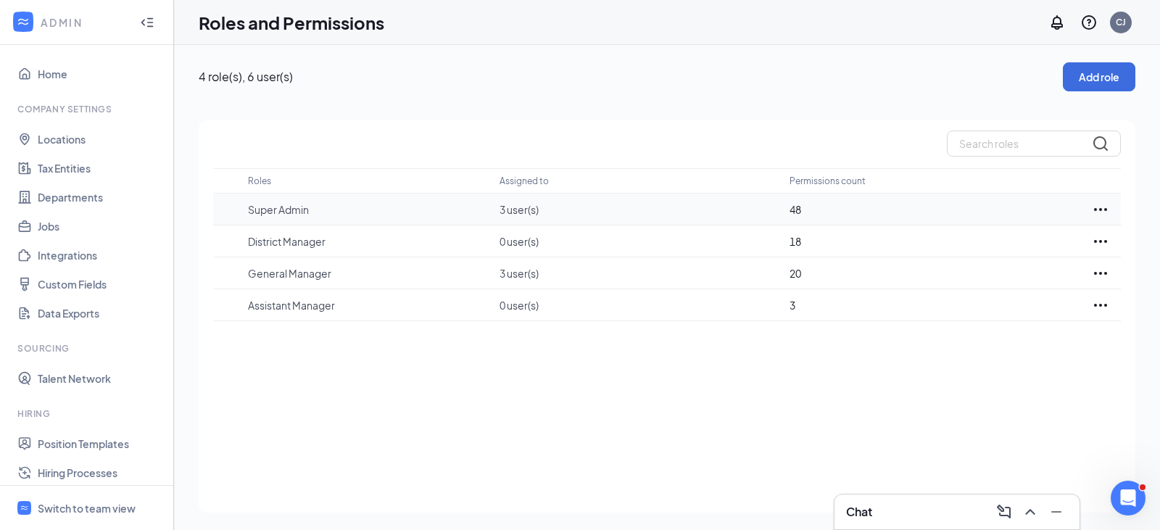
click at [1095, 208] on icon "Ellipses" at bounding box center [1100, 209] width 13 height 3
click at [987, 250] on p "Edit" at bounding box center [1037, 253] width 122 height 14
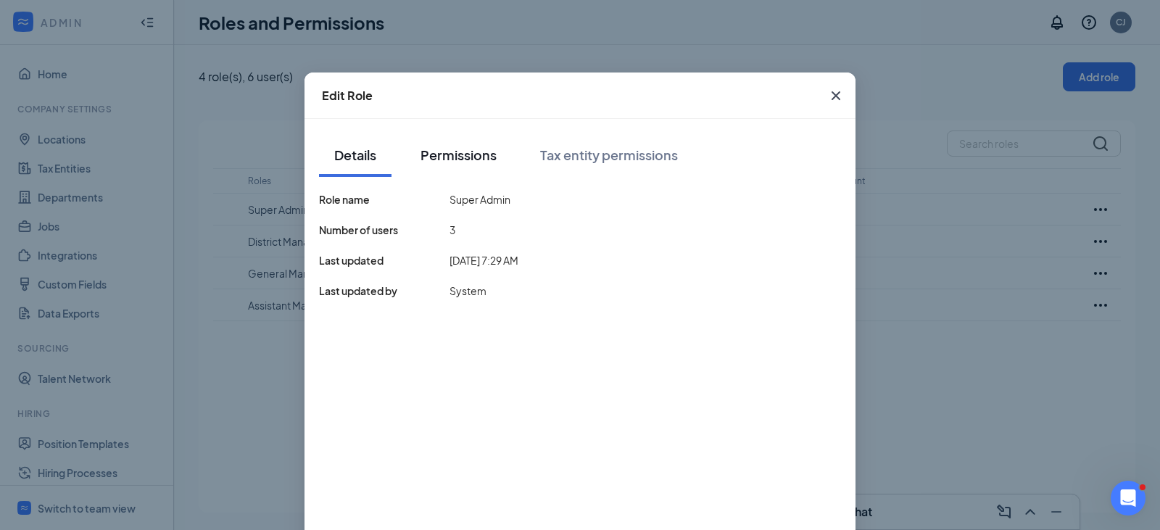
click at [467, 152] on div "Permissions" at bounding box center [458, 155] width 76 height 18
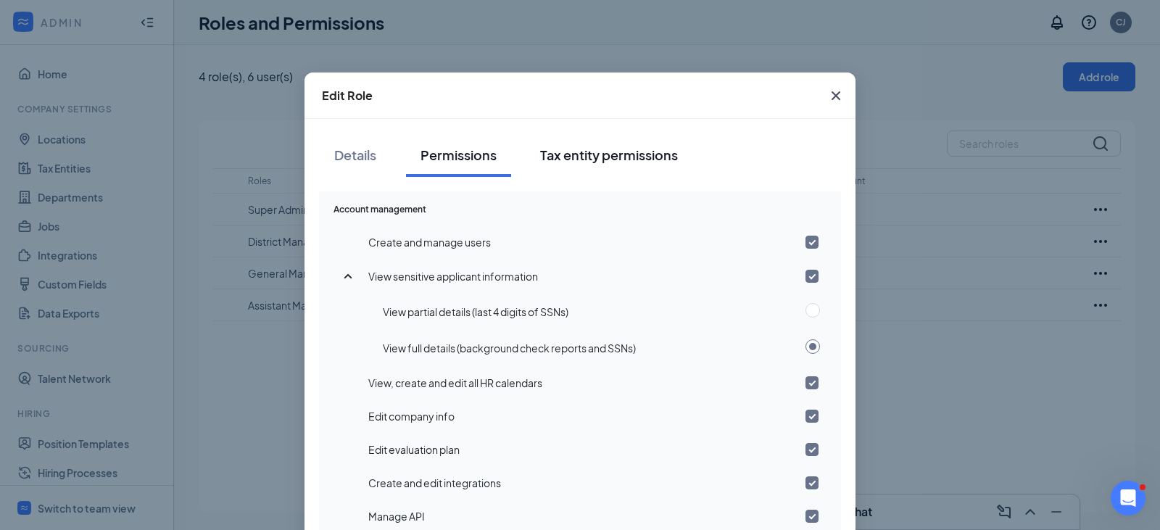
click at [563, 162] on div "Tax entity permissions" at bounding box center [609, 155] width 138 height 18
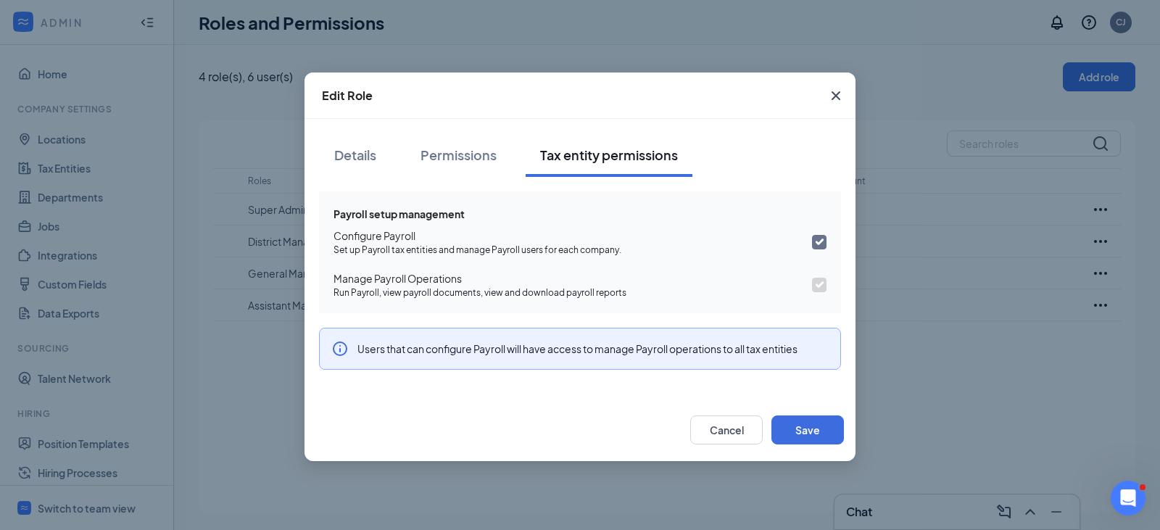
click at [835, 95] on icon "Cross" at bounding box center [835, 95] width 9 height 9
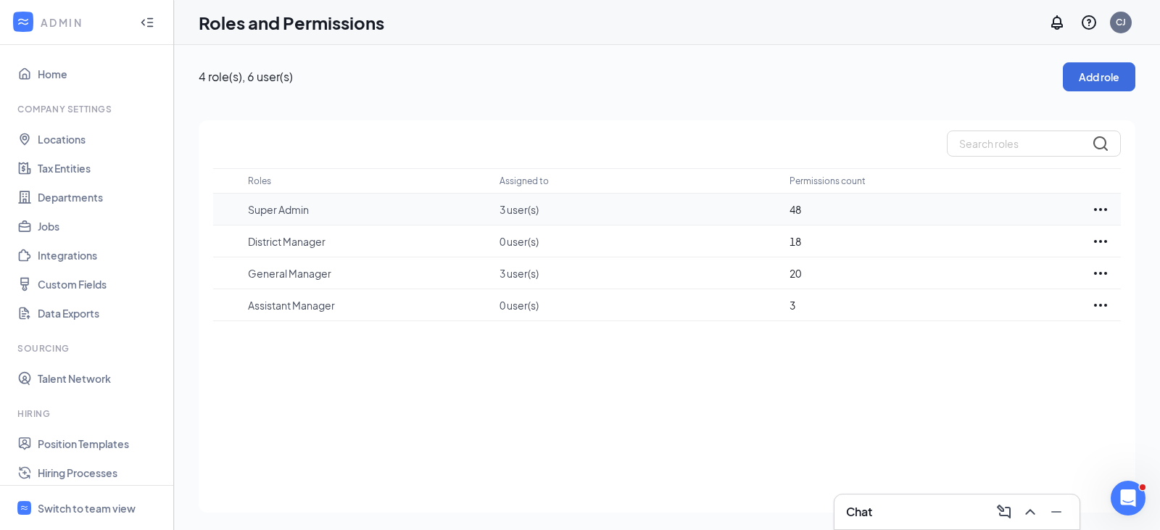
click at [278, 207] on p "Super Admin" at bounding box center [366, 209] width 237 height 14
click at [1101, 274] on icon "Ellipses" at bounding box center [1100, 273] width 13 height 3
click at [995, 320] on p "Edit" at bounding box center [1037, 316] width 122 height 14
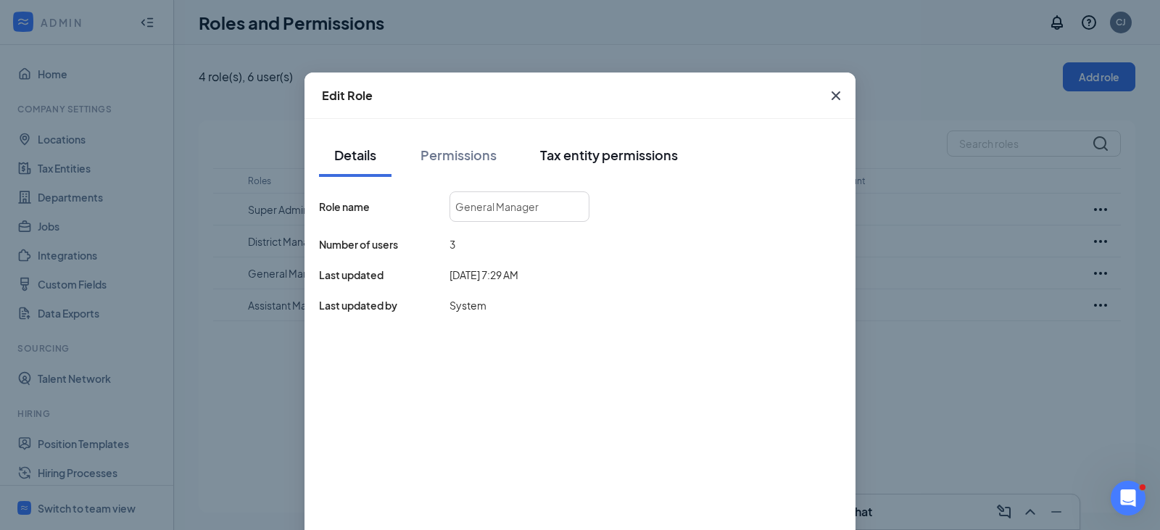
click at [579, 157] on div "Tax entity permissions" at bounding box center [609, 155] width 138 height 18
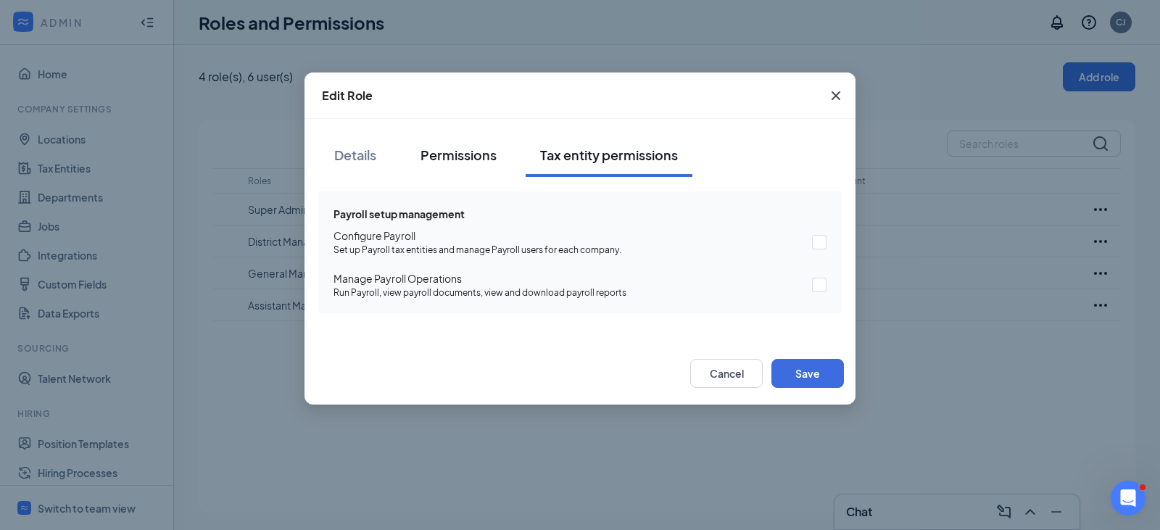
click at [466, 155] on div "Permissions" at bounding box center [458, 155] width 76 height 18
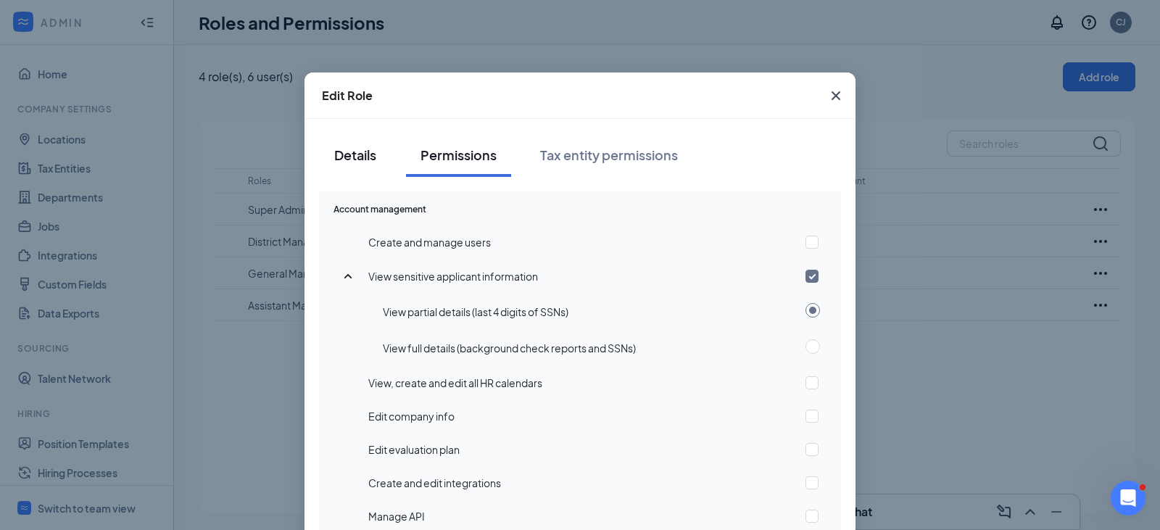
click at [351, 162] on div "Details" at bounding box center [354, 155] width 43 height 18
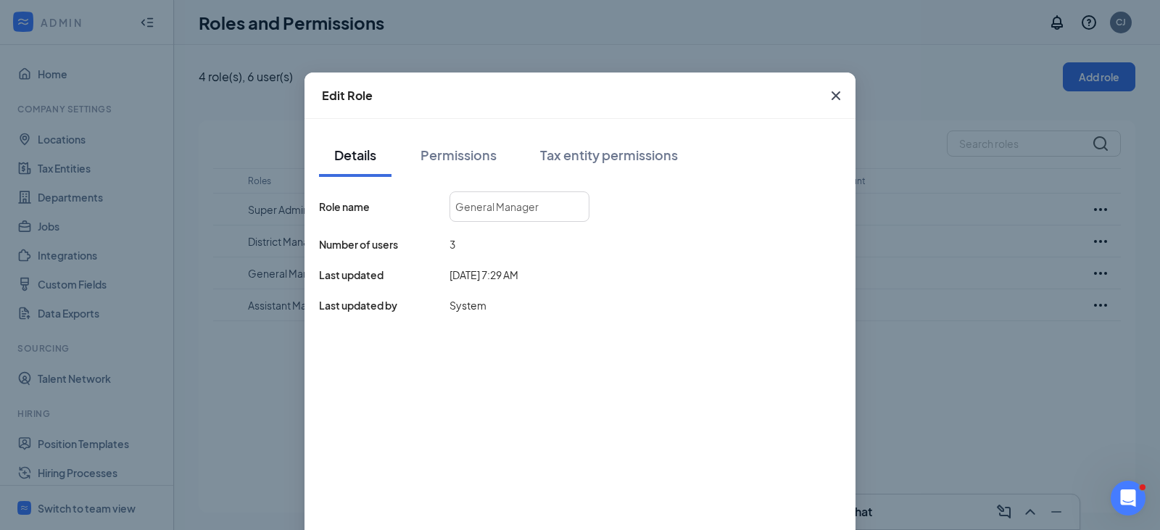
click at [827, 99] on icon "Cross" at bounding box center [835, 95] width 17 height 17
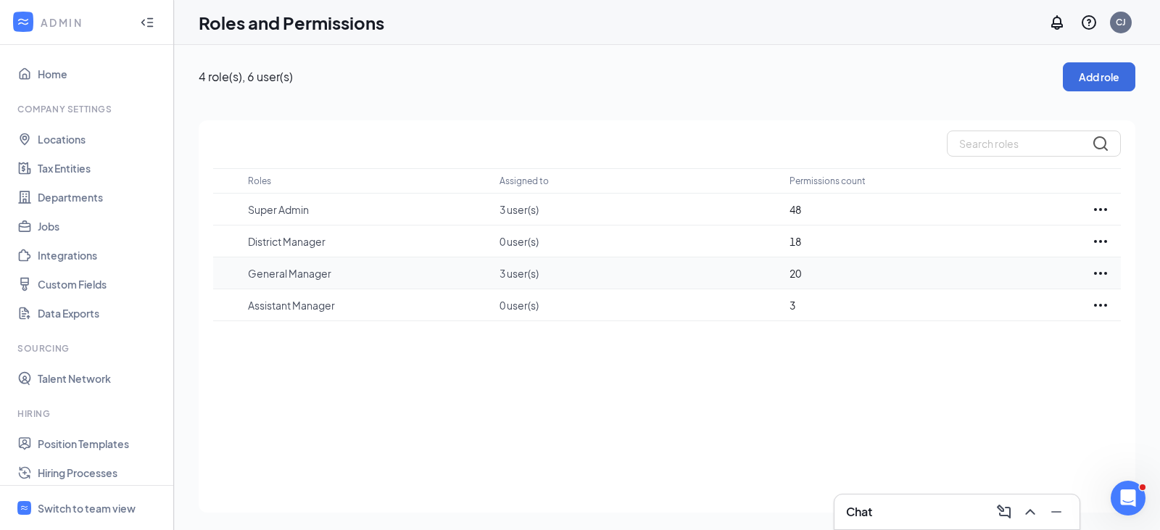
click at [283, 280] on td "General Manager" at bounding box center [373, 273] width 251 height 32
click at [312, 358] on div "Roles Assigned to Permissions count Super Admin 3 user(s) 48 District Manager 0…" at bounding box center [667, 316] width 936 height 392
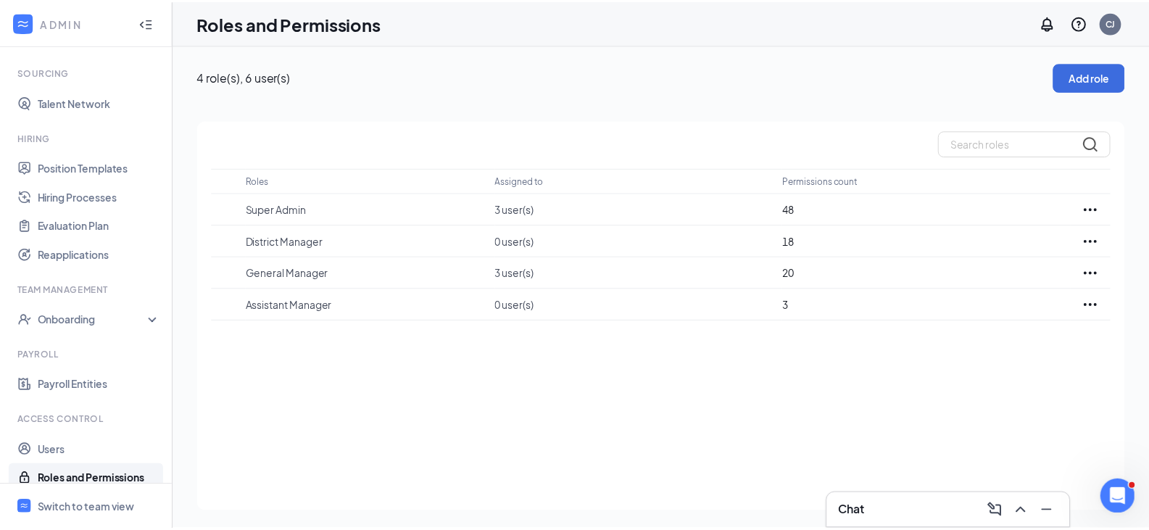
scroll to position [291, 0]
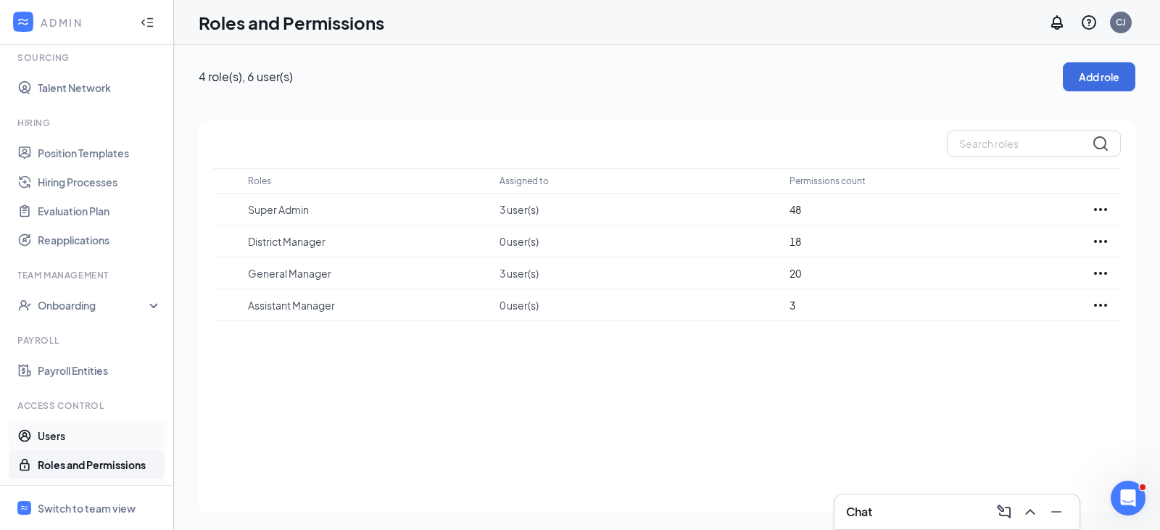
click at [49, 433] on link "Users" at bounding box center [100, 435] width 124 height 29
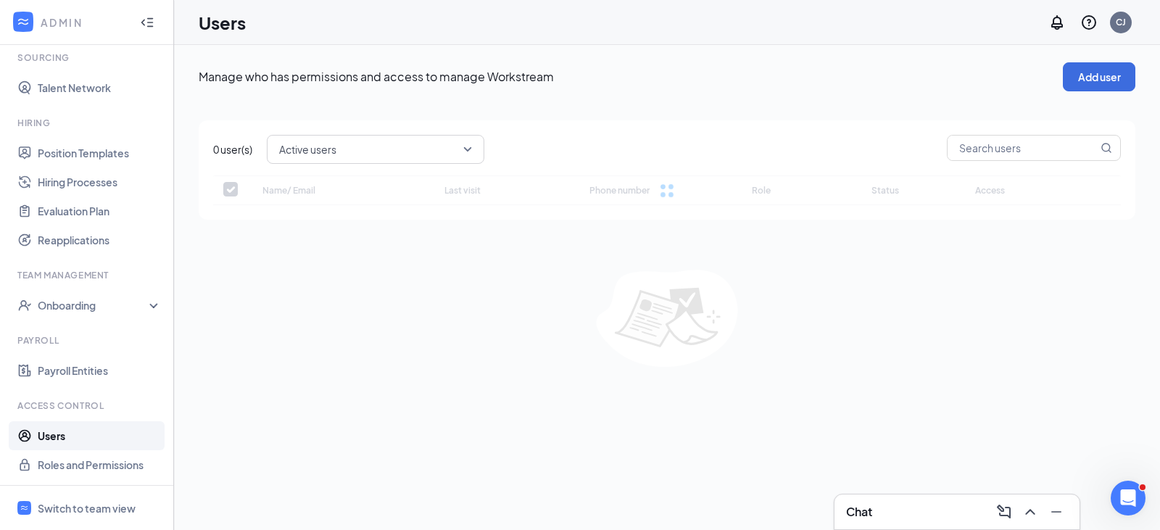
checkbox input "false"
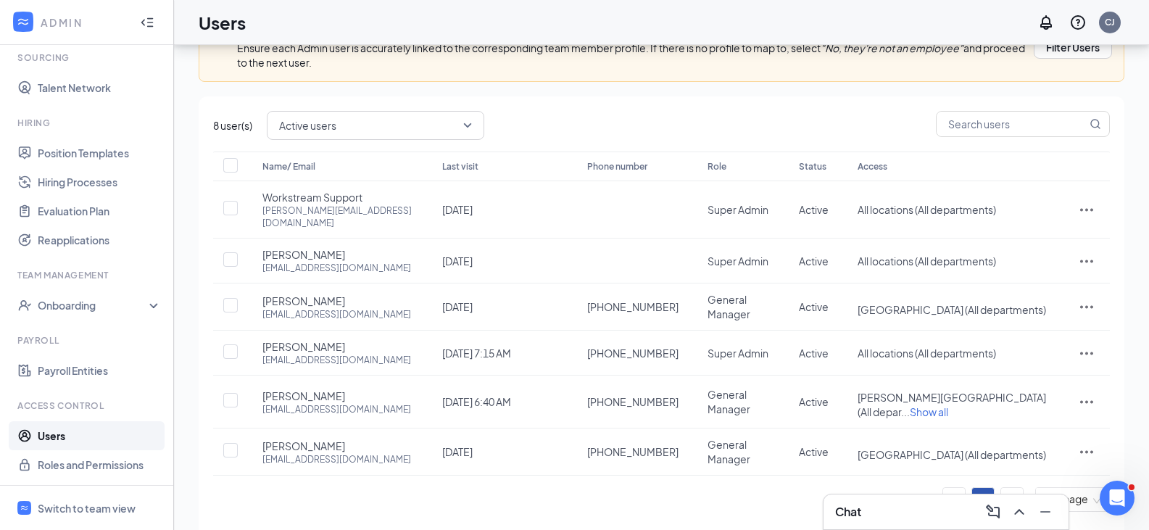
scroll to position [94, 0]
click at [460, 299] on span "Nov 2, 2024" at bounding box center [457, 305] width 30 height 13
click at [540, 238] on td "[DATE]" at bounding box center [500, 260] width 145 height 45
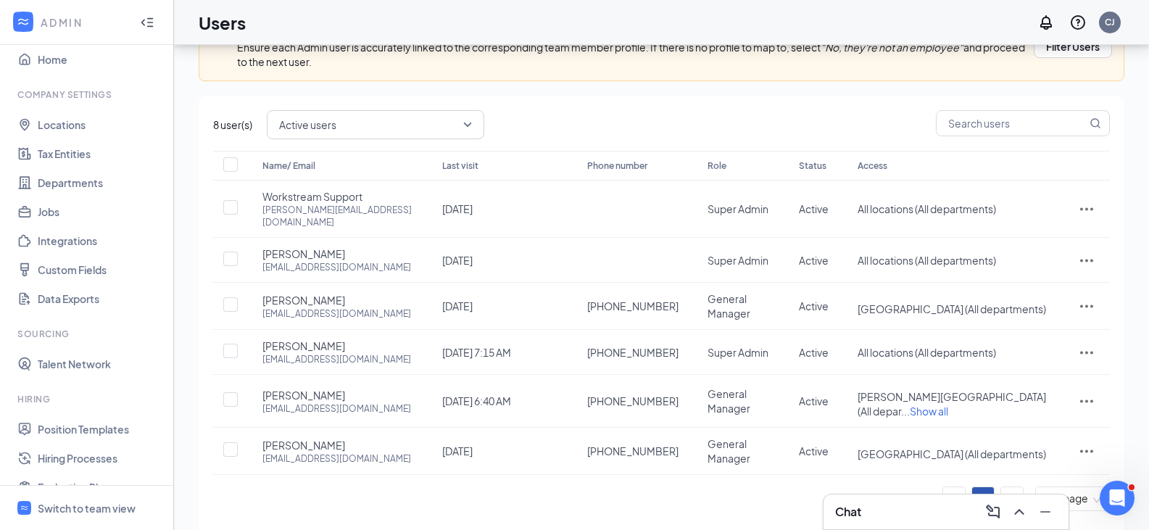
scroll to position [0, 0]
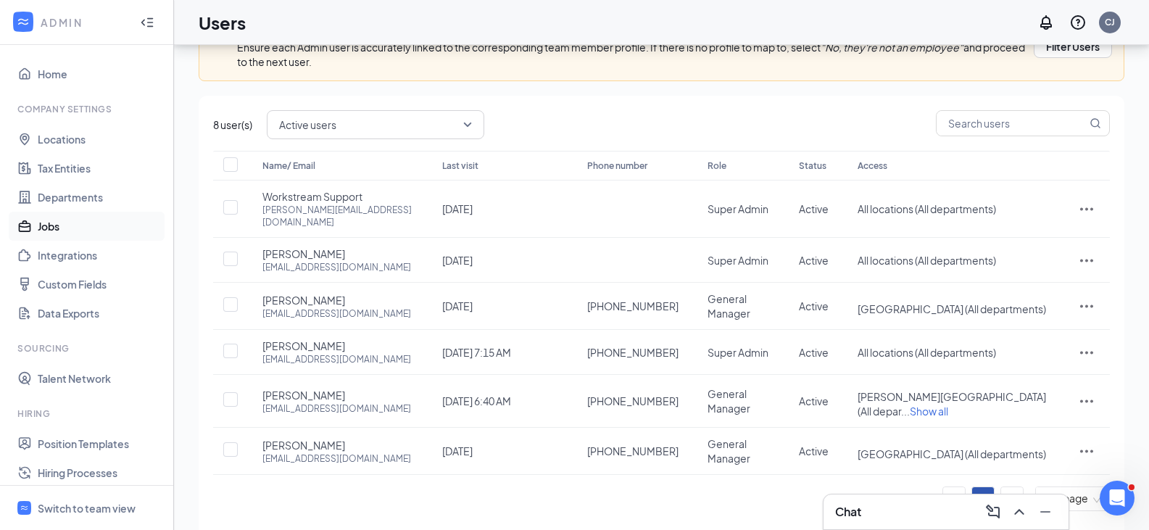
click at [55, 219] on link "Jobs" at bounding box center [100, 226] width 124 height 29
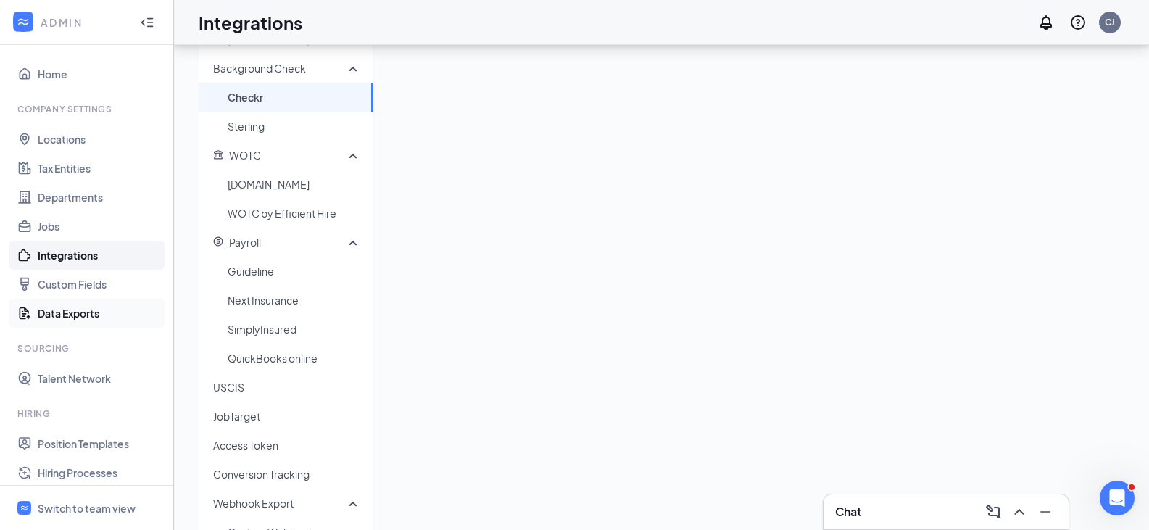
click at [70, 316] on link "Data Exports" at bounding box center [100, 313] width 124 height 29
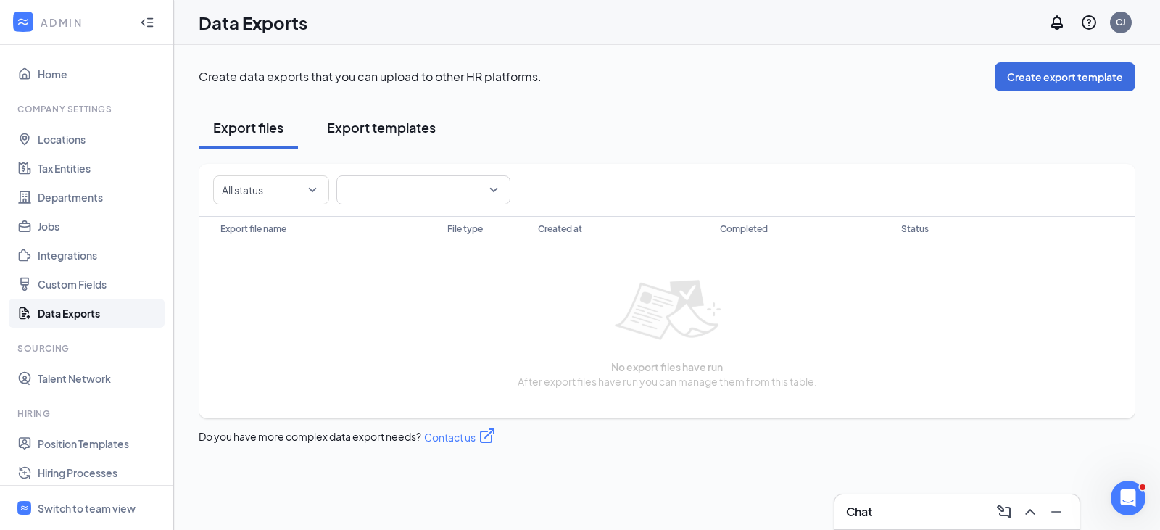
click at [393, 125] on div "Export templates" at bounding box center [381, 127] width 109 height 18
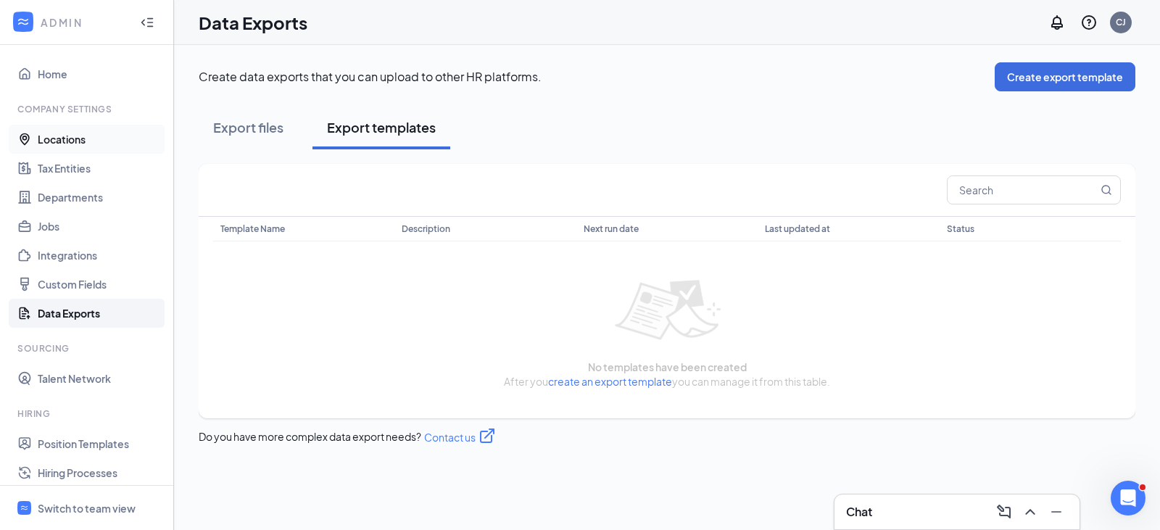
click at [70, 145] on link "Locations" at bounding box center [100, 139] width 124 height 29
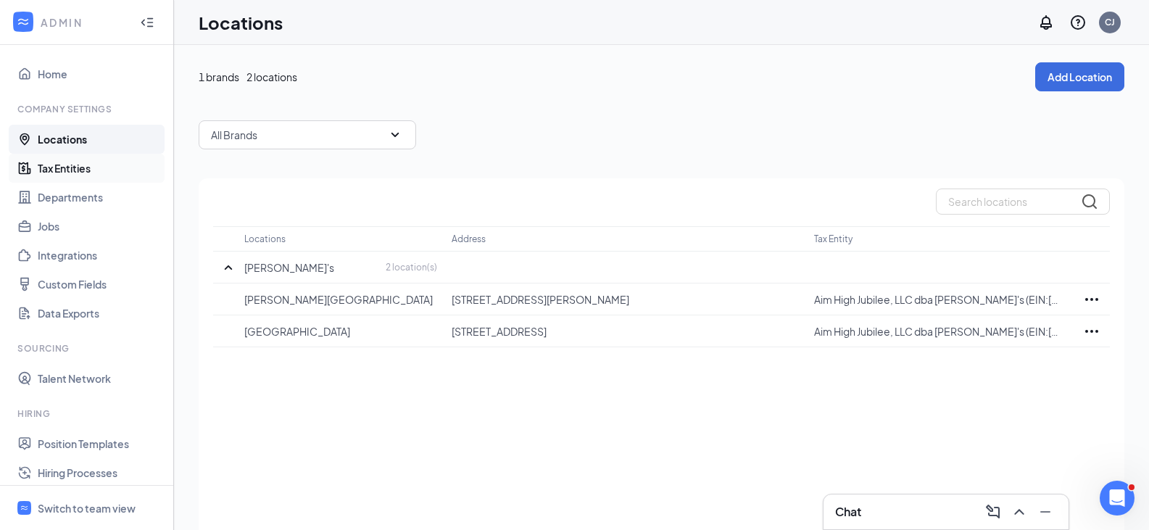
click at [68, 167] on link "Tax Entities" at bounding box center [100, 168] width 124 height 29
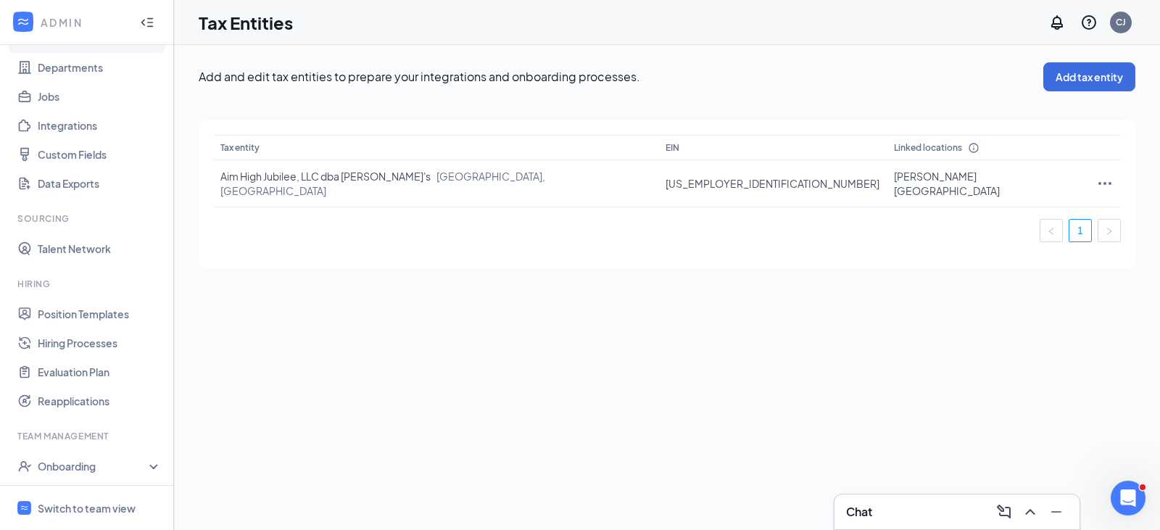
scroll to position [165, 0]
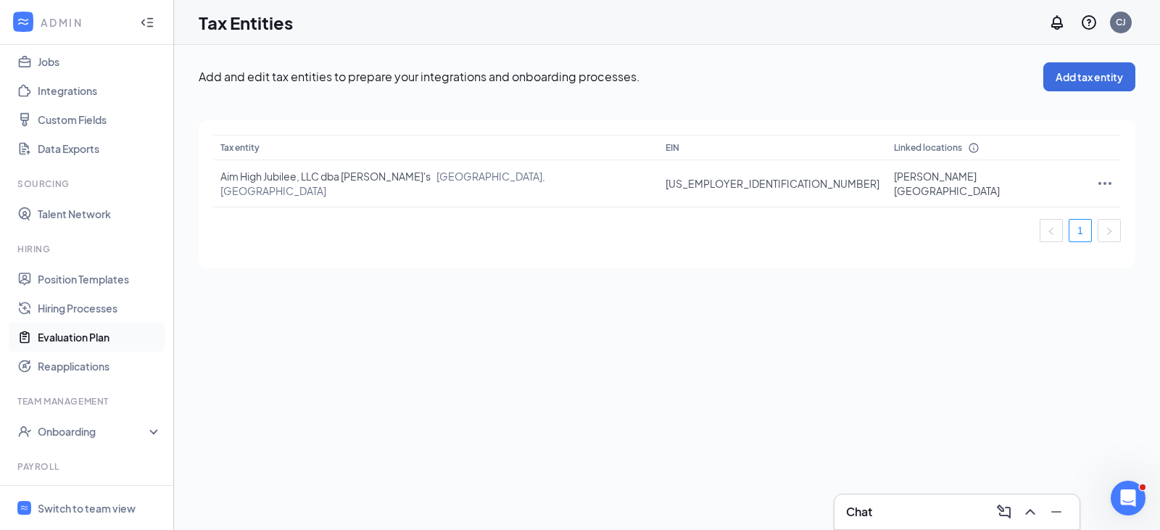
click at [76, 338] on link "Evaluation Plan" at bounding box center [100, 337] width 124 height 29
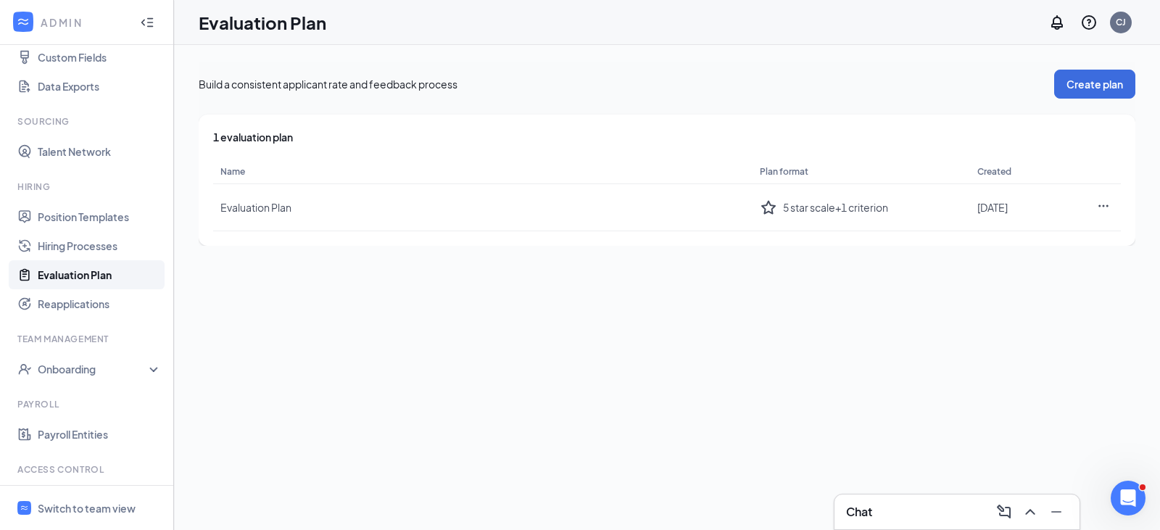
scroll to position [255, 0]
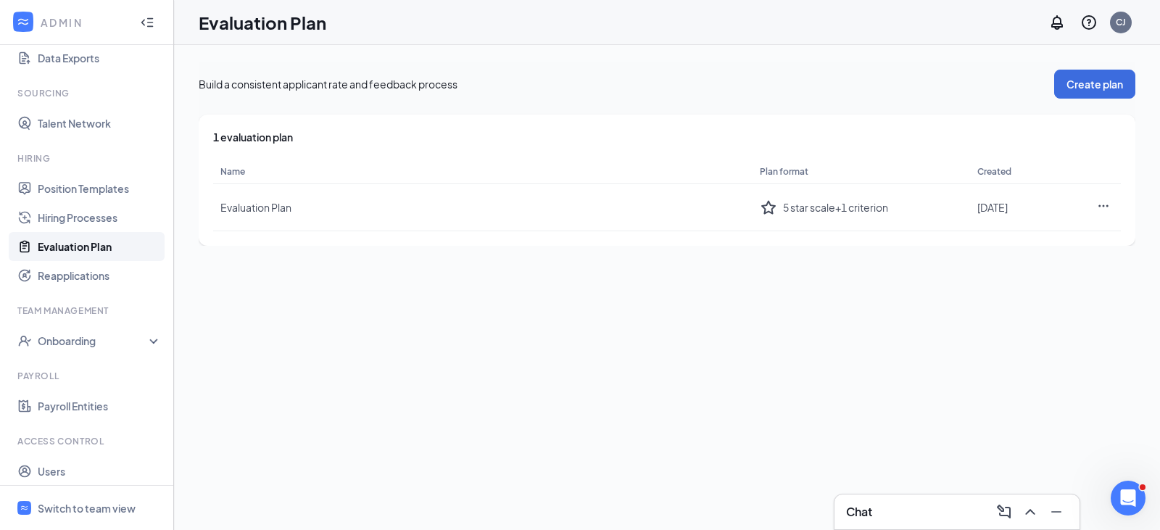
click at [174, 413] on div "Build a consistent applicant rate and feedback process Create plan 1 evaluation…" at bounding box center [667, 287] width 986 height 485
click at [148, 341] on div "Onboarding" at bounding box center [87, 340] width 174 height 29
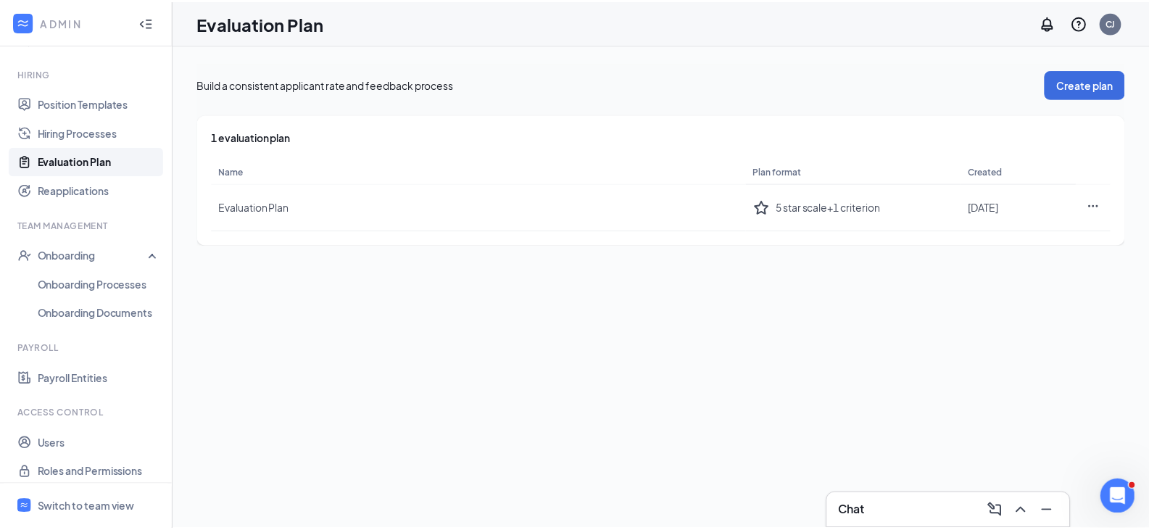
scroll to position [349, 0]
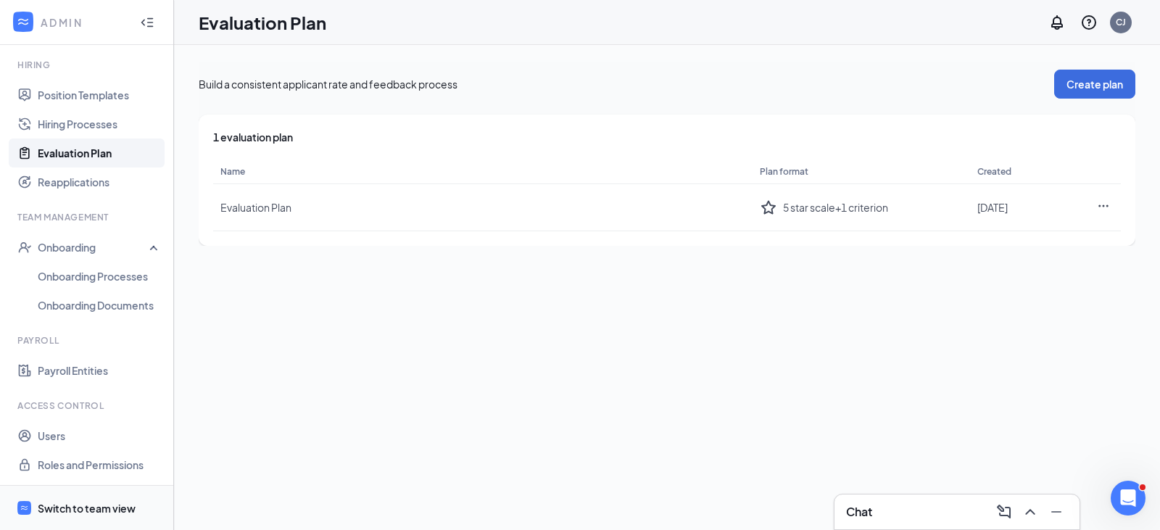
click at [95, 503] on div "Switch to team view" at bounding box center [87, 508] width 98 height 14
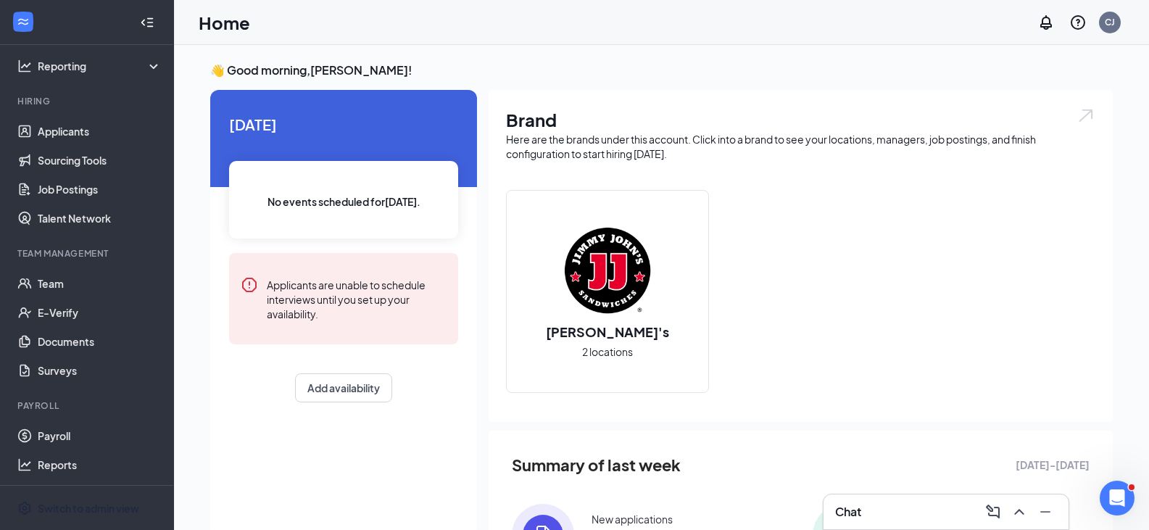
scroll to position [86, 0]
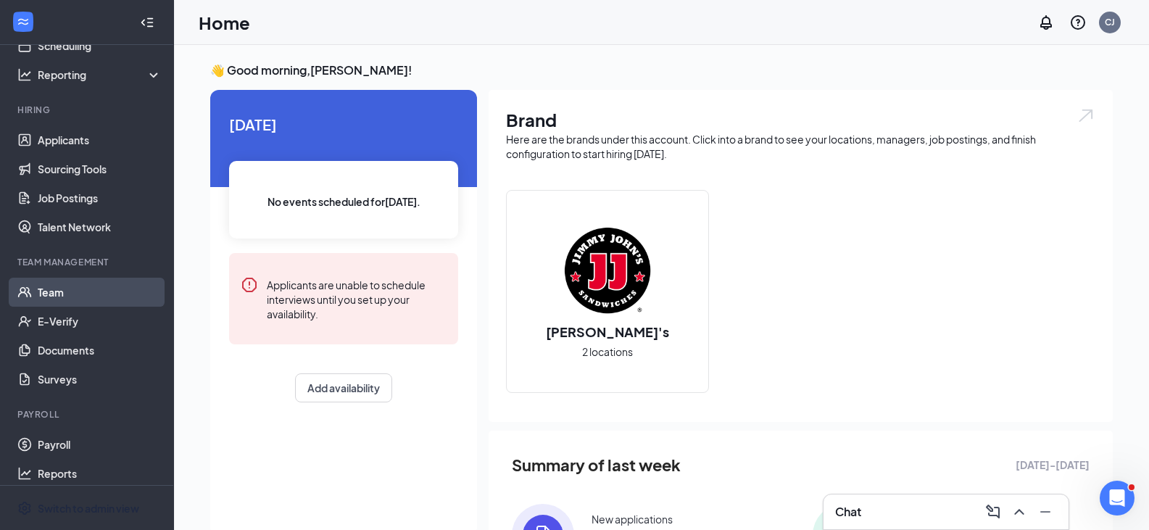
click at [57, 290] on link "Team" at bounding box center [100, 292] width 124 height 29
